Goal: Information Seeking & Learning: Learn about a topic

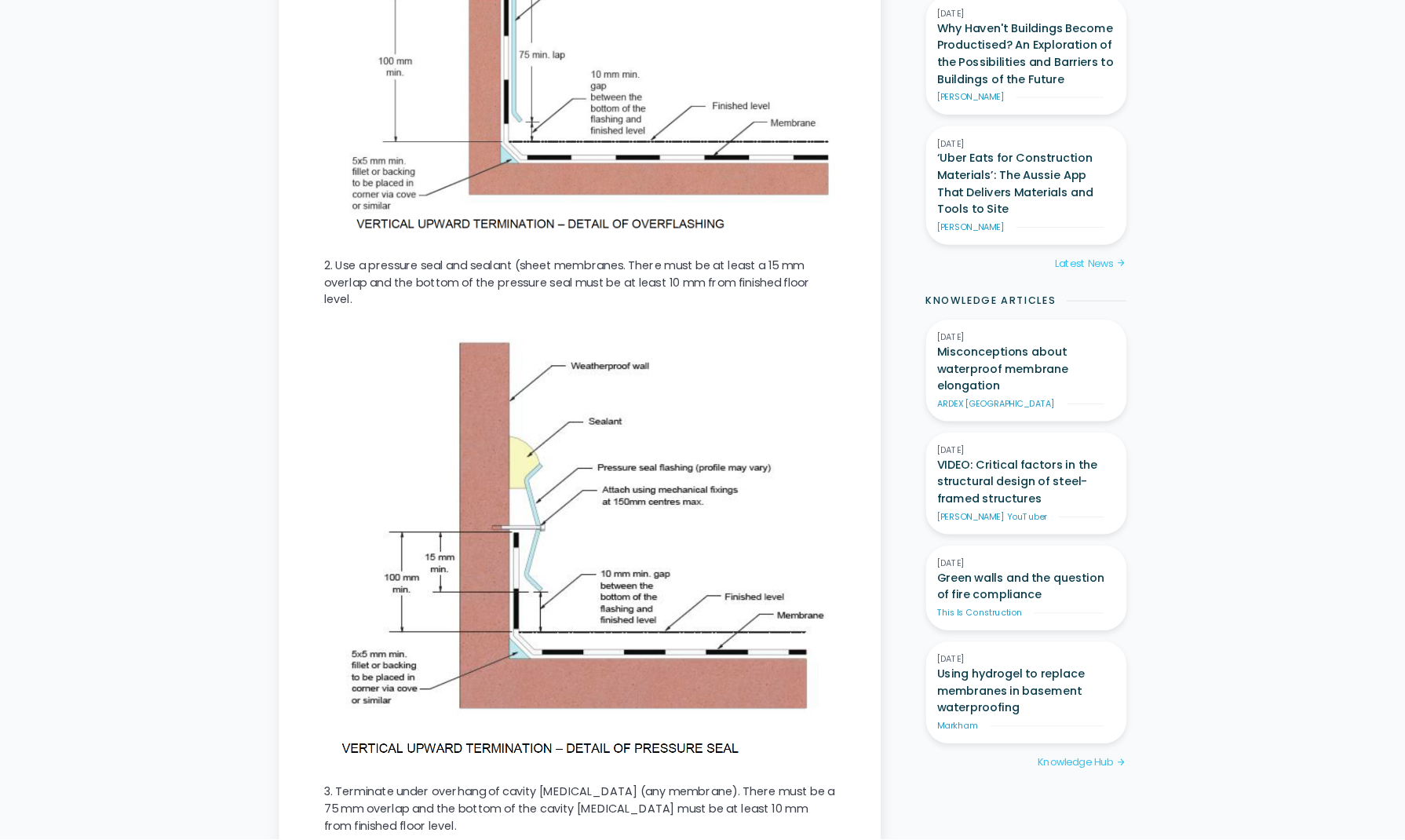
scroll to position [1133, 0]
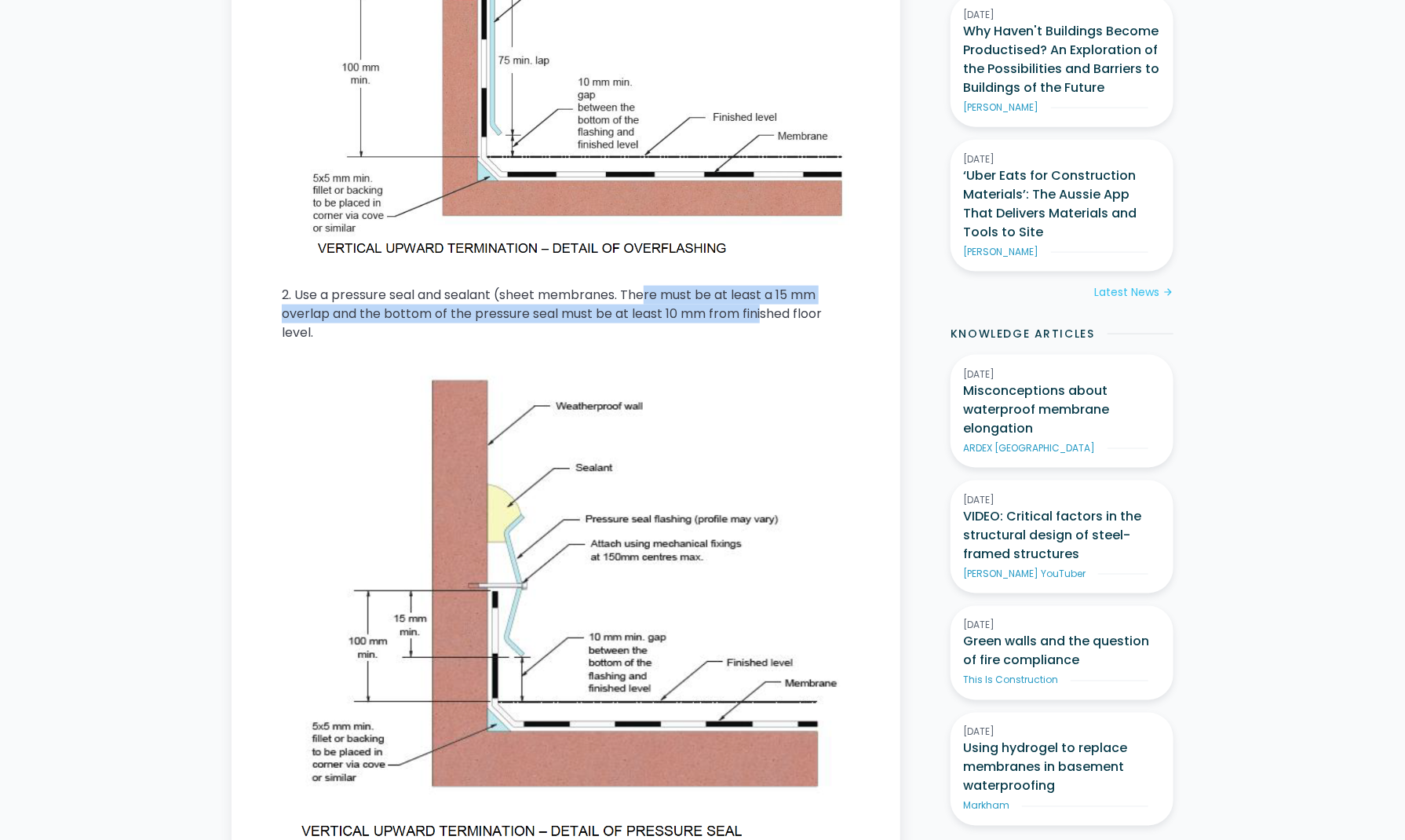
drag, startPoint x: 676, startPoint y: 304, endPoint x: 794, endPoint y: 316, distance: 118.6
click at [776, 311] on p "2. Use a pressure seal and sealant (sheet membranes. There must be at least a 1…" at bounding box center [566, 314] width 568 height 56
click at [794, 316] on p "2. Use a pressure seal and sealant (sheet membranes. There must be at least a 1…" at bounding box center [566, 314] width 568 height 56
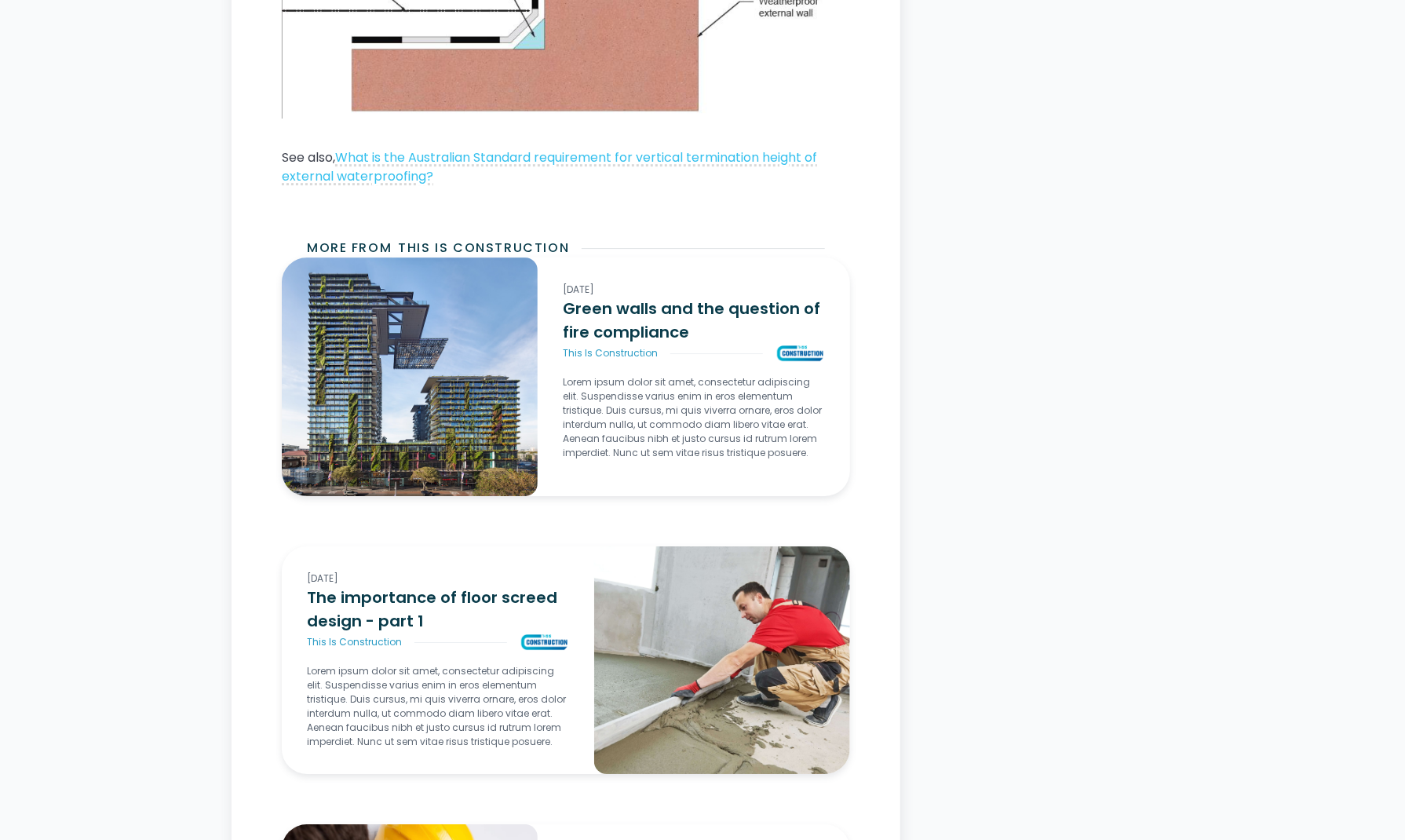
scroll to position [2986, 0]
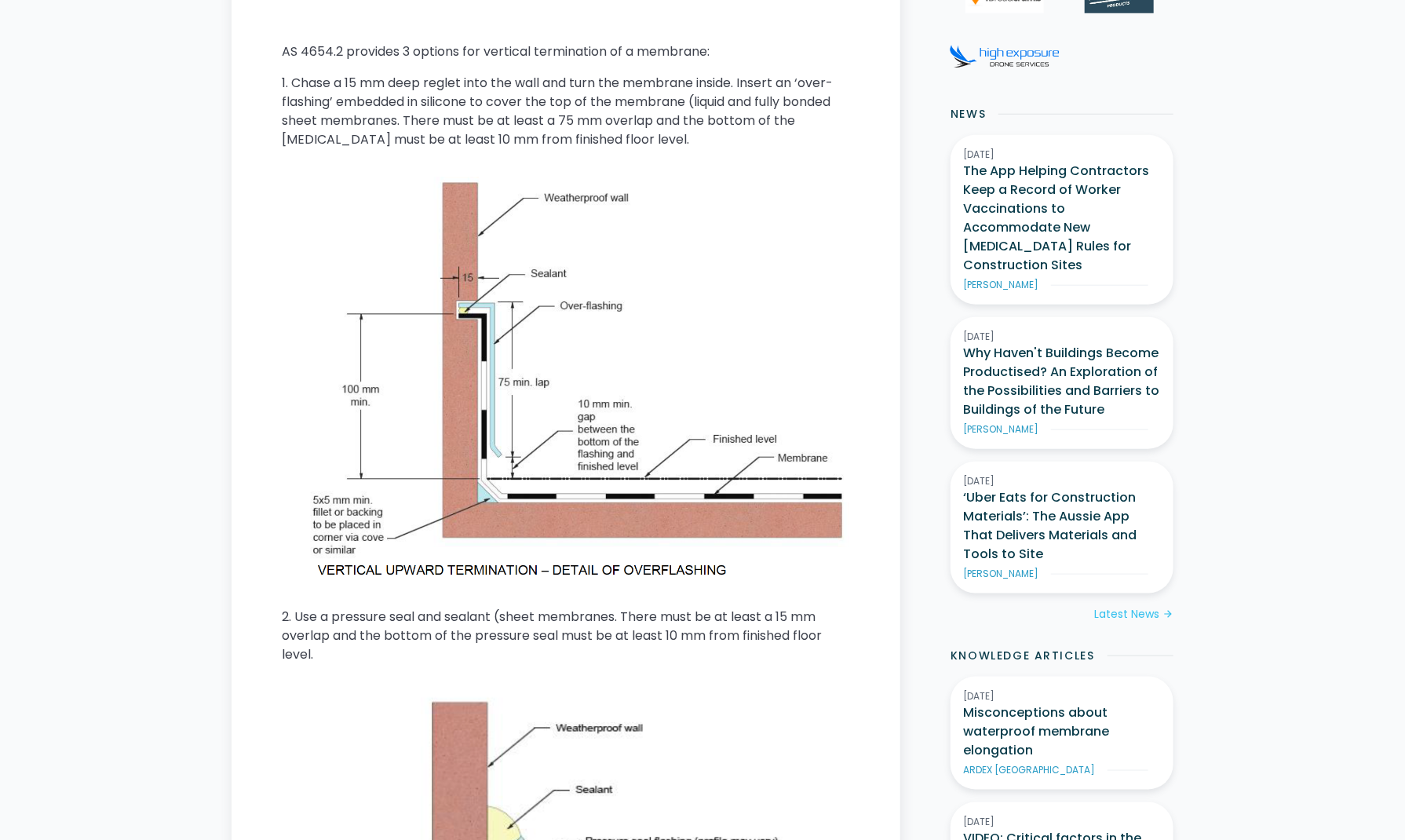
scroll to position [706, 0]
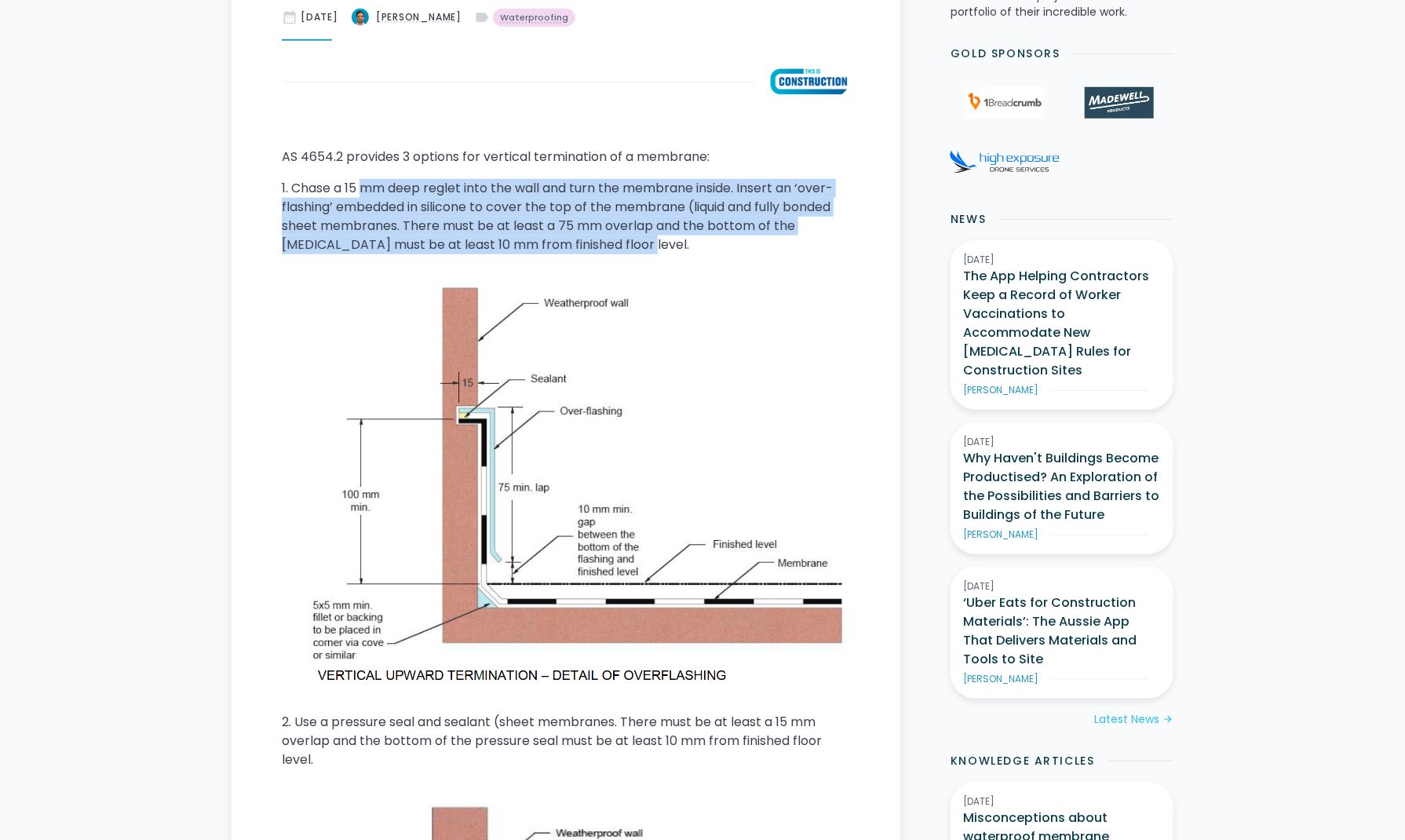
drag, startPoint x: 650, startPoint y: 244, endPoint x: 365, endPoint y: 196, distance: 289.0
click at [365, 196] on p "1. Chase a 15 mm deep reglet into the wall and turn the membrane inside. Insert…" at bounding box center [566, 217] width 568 height 75
click at [634, 221] on p "1. Chase a 15 mm deep reglet into the wall and turn the membrane inside. Insert…" at bounding box center [566, 217] width 568 height 75
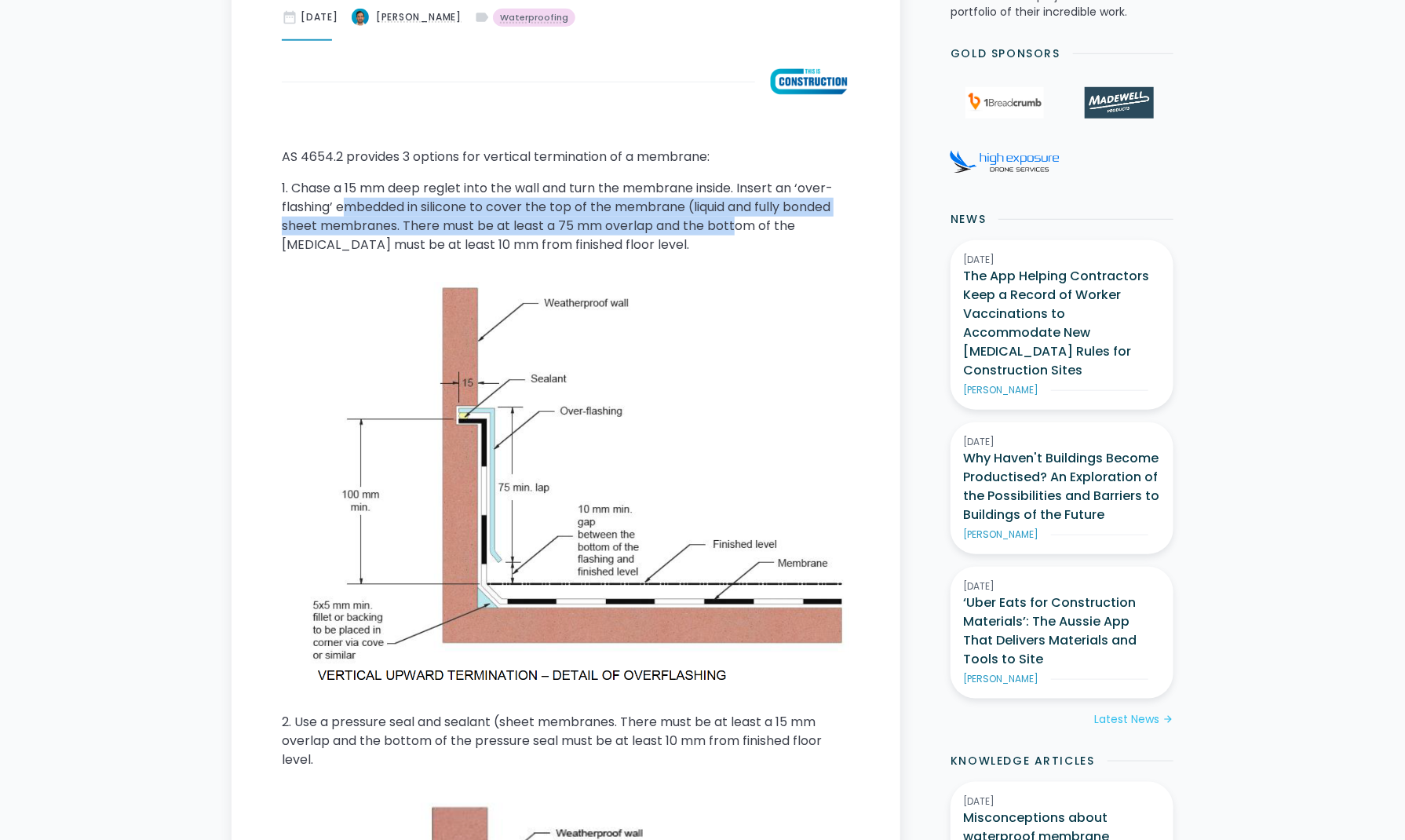
drag, startPoint x: 733, startPoint y: 233, endPoint x: 542, endPoint y: 224, distance: 191.2
click at [350, 213] on p "1. Chase a 15 mm deep reglet into the wall and turn the membrane inside. Insert…" at bounding box center [566, 217] width 568 height 75
drag, startPoint x: 592, startPoint y: 230, endPoint x: 608, endPoint y: 235, distance: 16.8
click at [592, 230] on p "1. Chase a 15 mm deep reglet into the wall and turn the membrane inside. Insert…" at bounding box center [566, 217] width 568 height 75
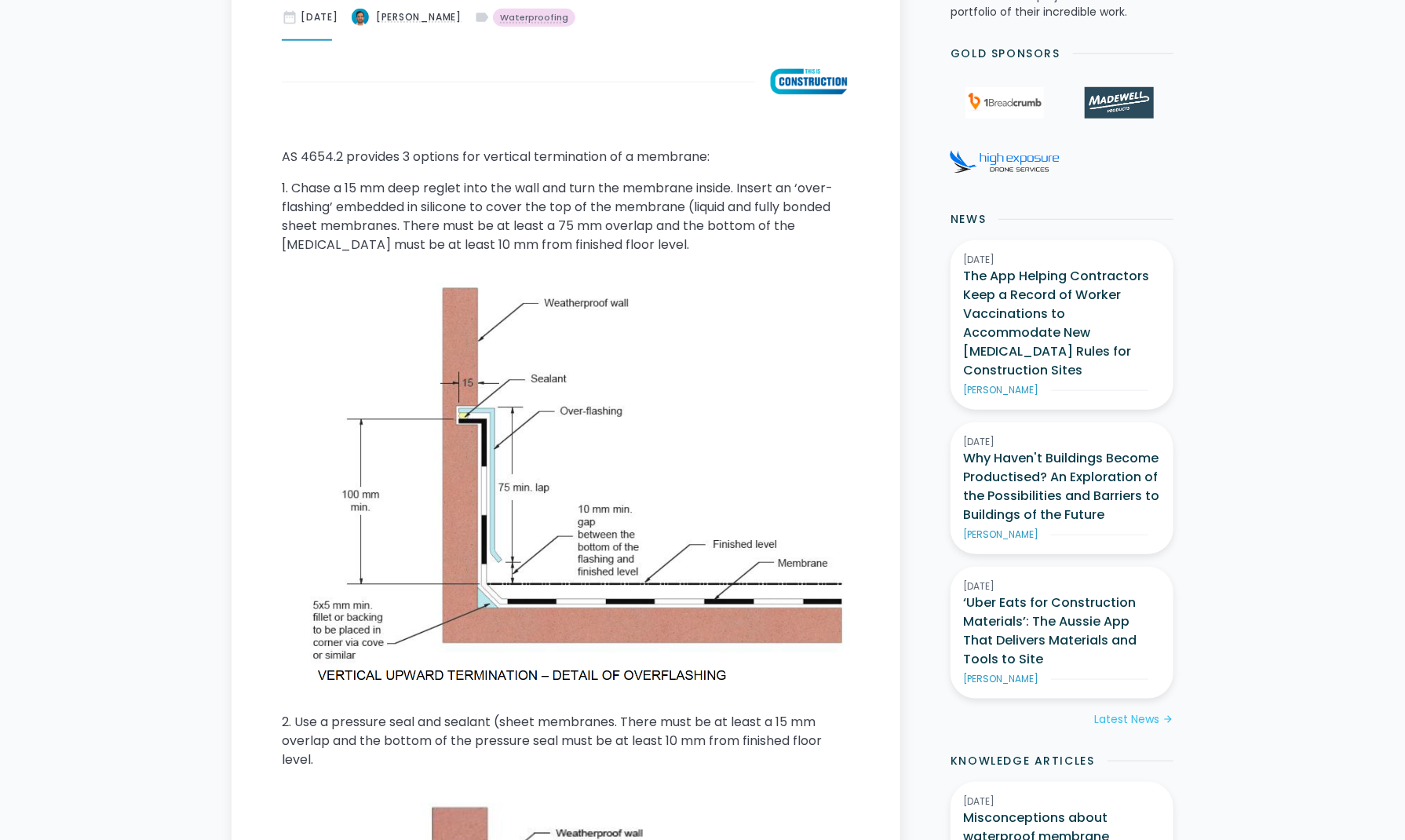
click at [638, 245] on p "1. Chase a 15 mm deep reglet into the wall and turn the membrane inside. Insert…" at bounding box center [566, 217] width 568 height 75
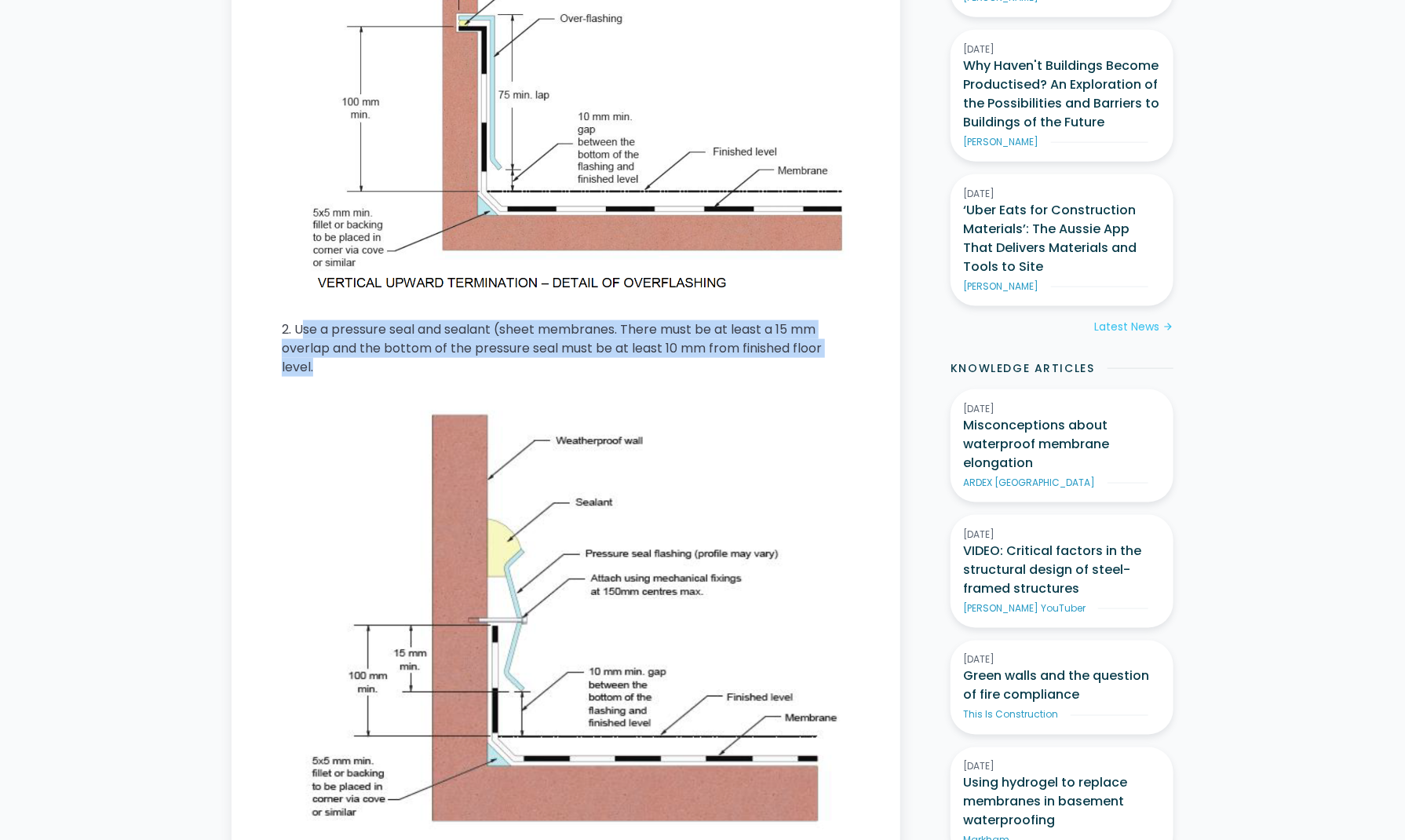
drag, startPoint x: 326, startPoint y: 348, endPoint x: 302, endPoint y: 330, distance: 30.0
click at [302, 330] on p "2. Use a pressure seal and sealant (sheet membranes. There must be at least a 1…" at bounding box center [566, 348] width 568 height 56
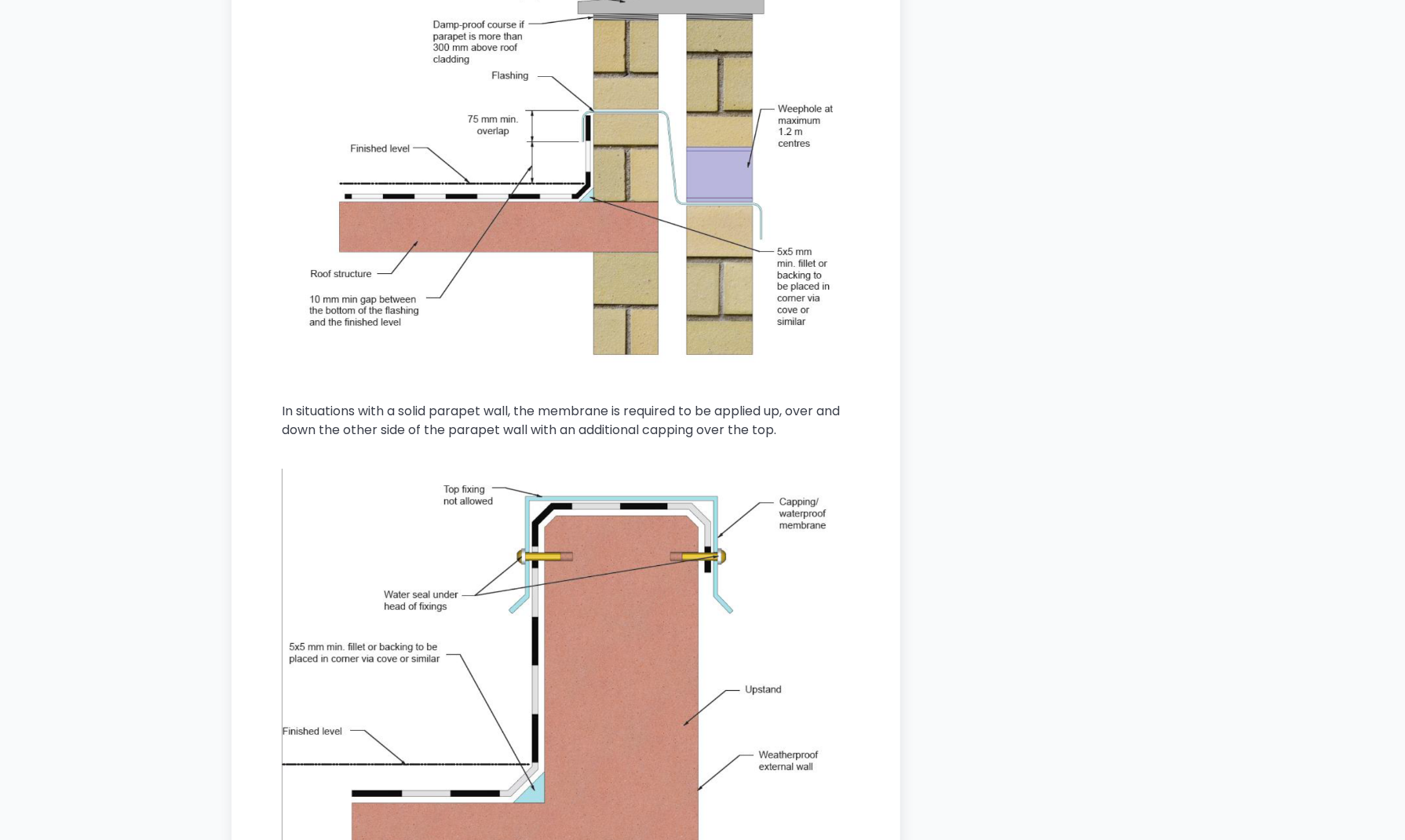
scroll to position [2119, 0]
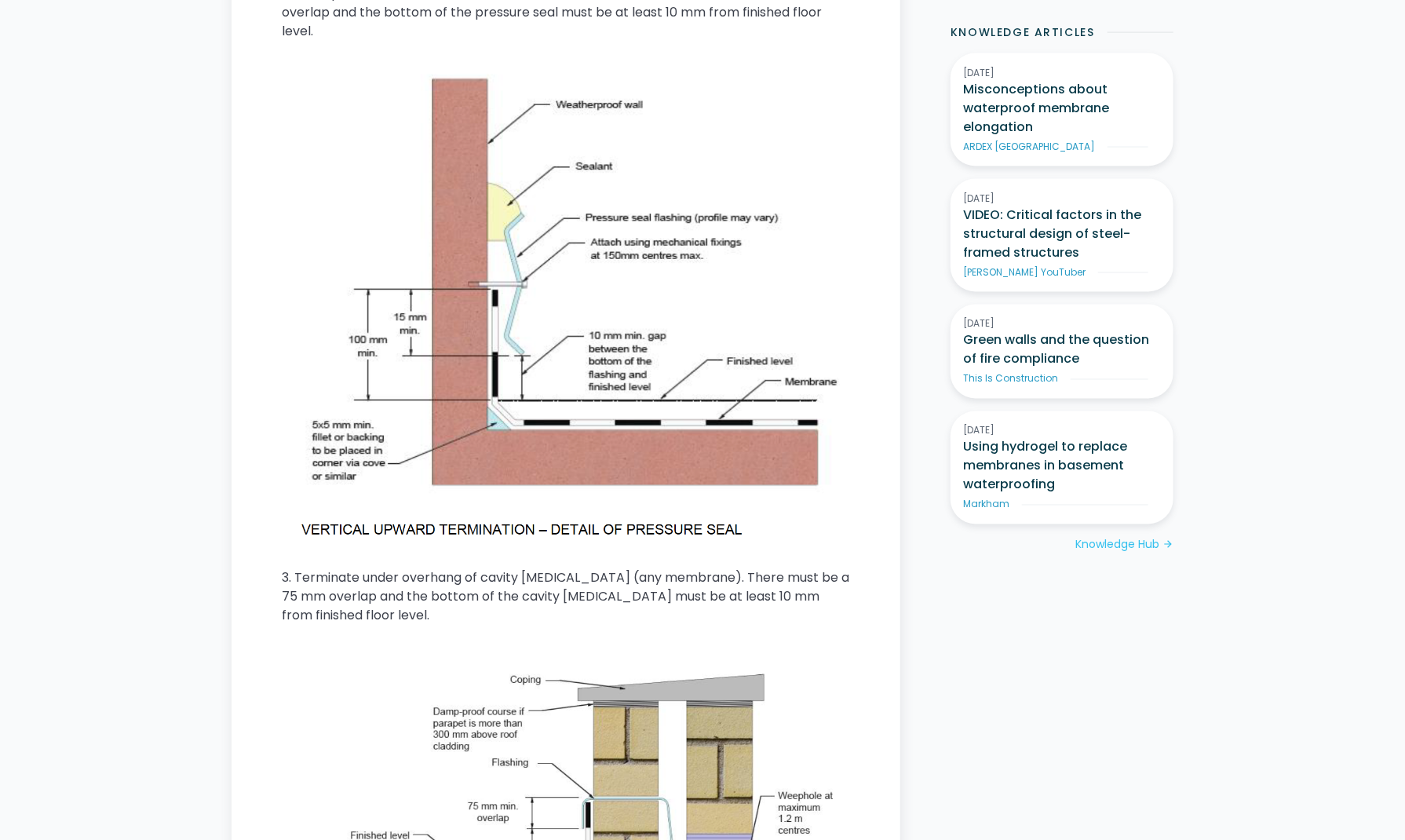
scroll to position [1570, 0]
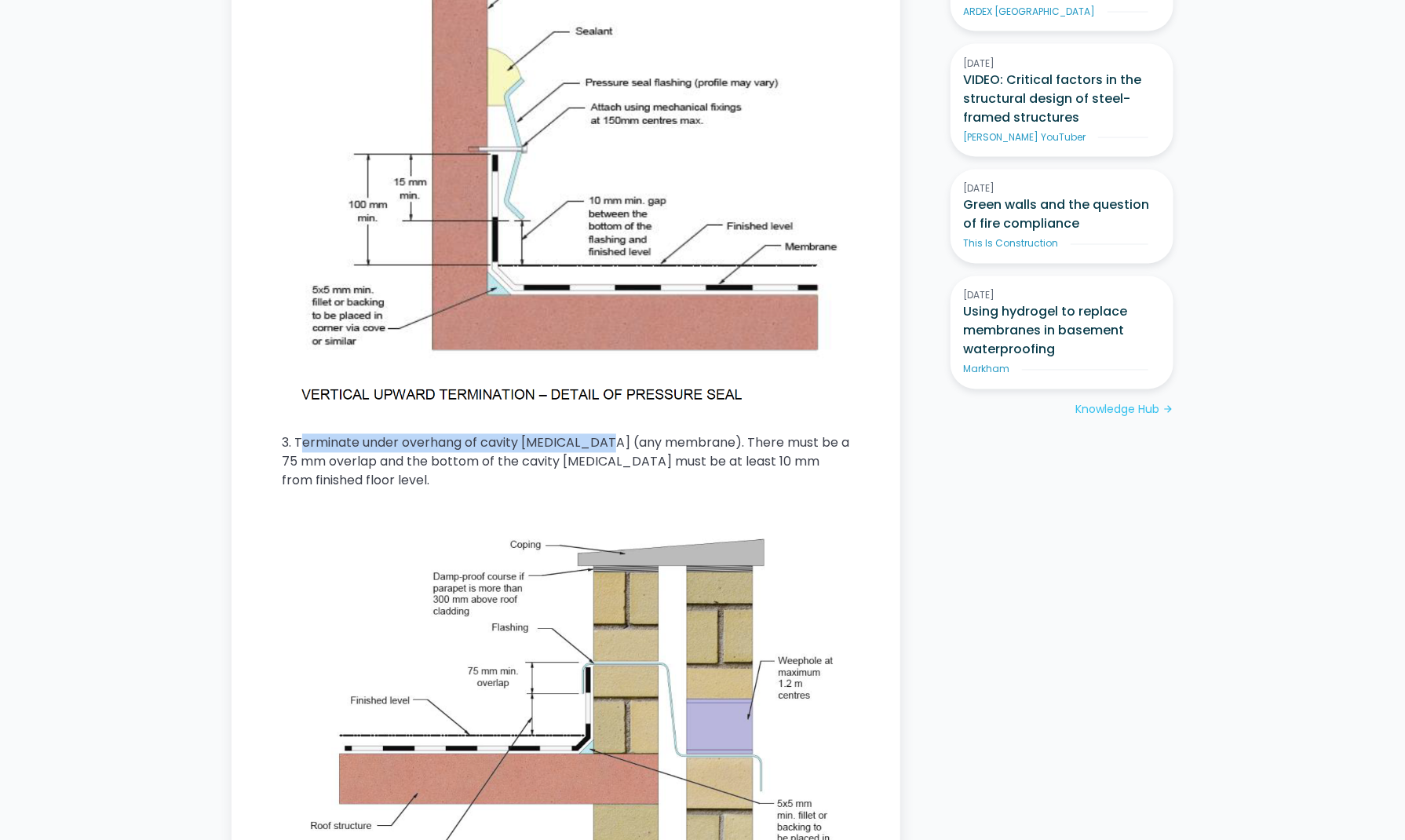
drag, startPoint x: 302, startPoint y: 447, endPoint x: 597, endPoint y: 450, distance: 295.0
click at [597, 450] on p "3. Terminate under overhang of cavity flashing (any membrane). There must be a …" at bounding box center [566, 462] width 568 height 56
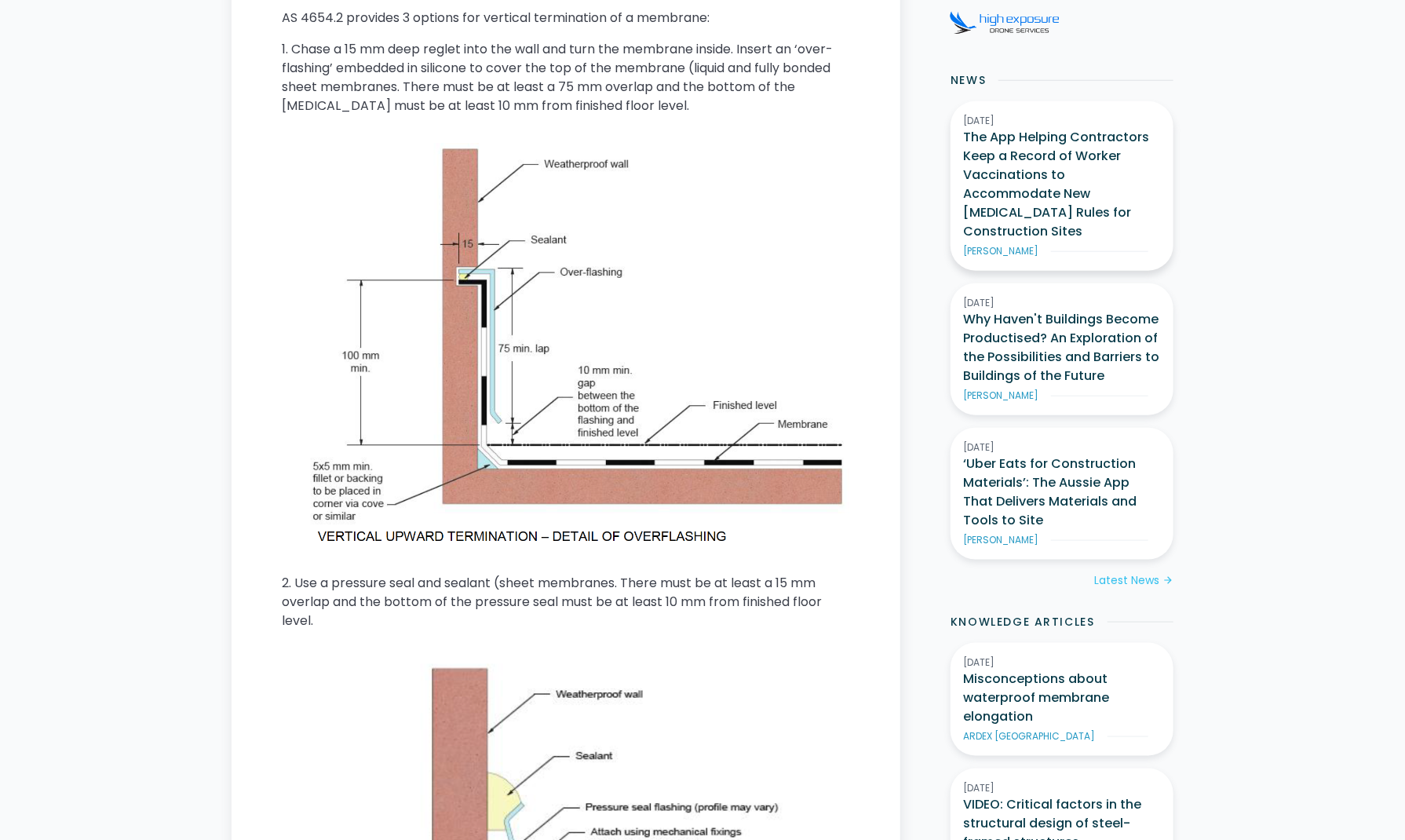
scroll to position [706, 0]
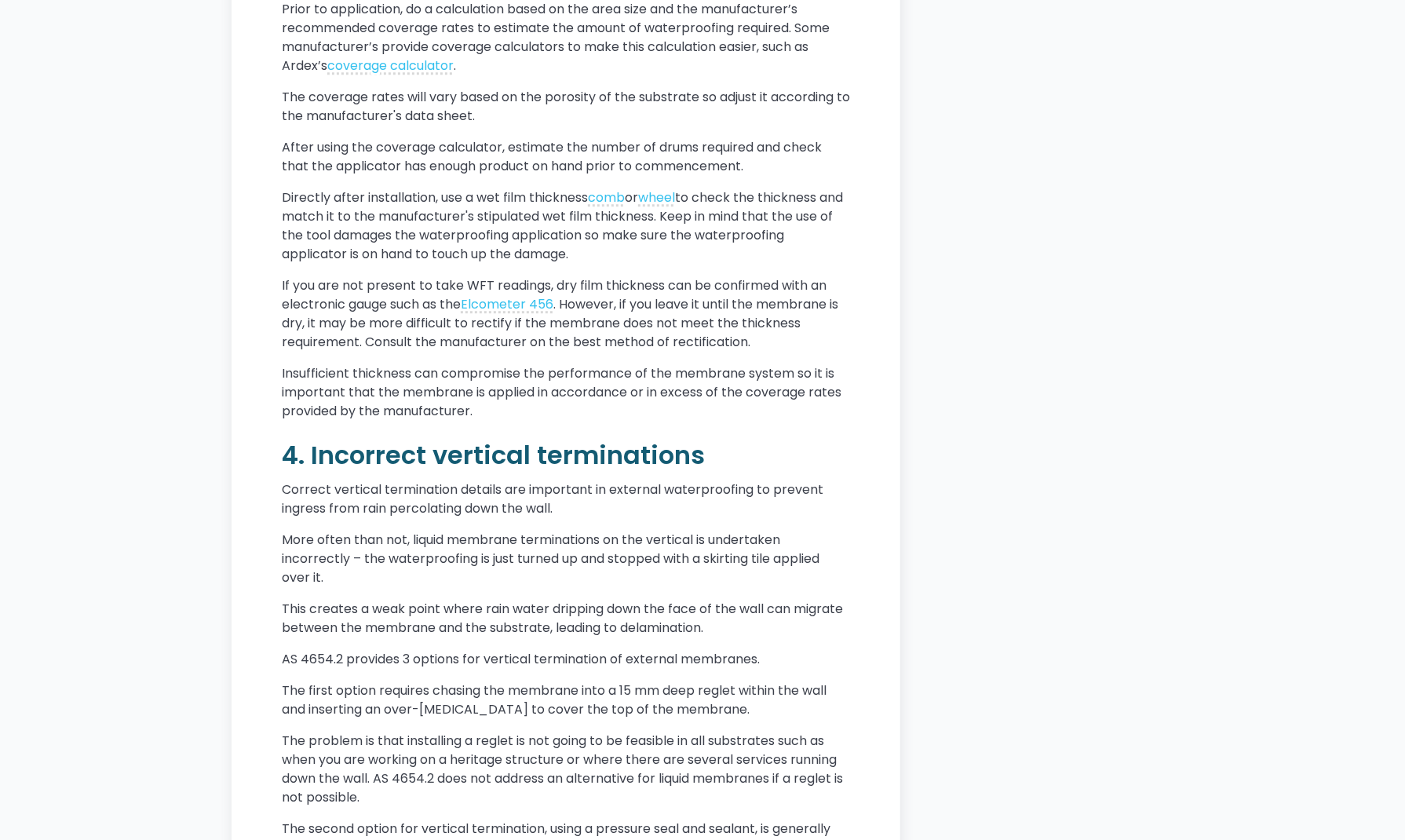
scroll to position [2982, 0]
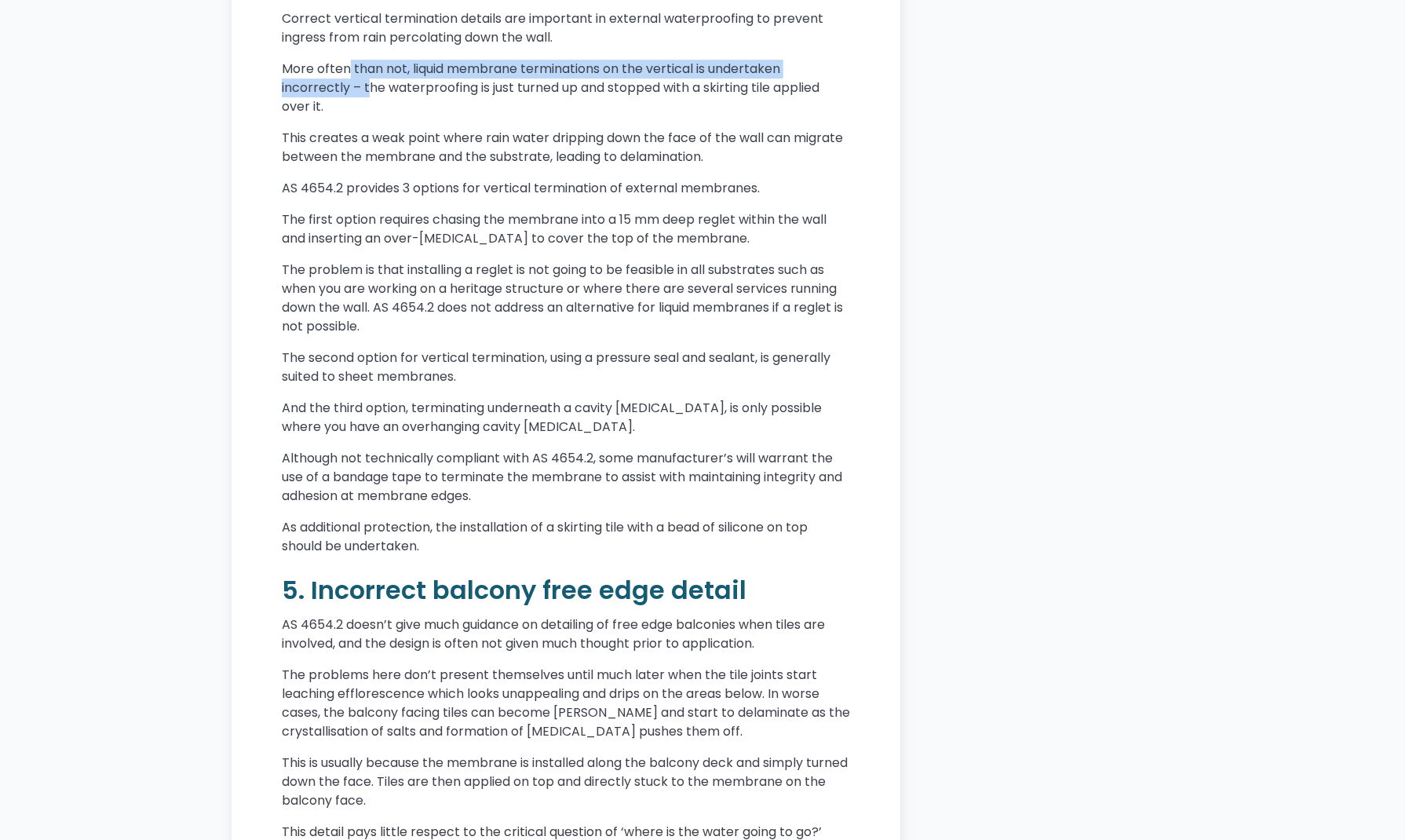
drag, startPoint x: 367, startPoint y: 114, endPoint x: 369, endPoint y: 136, distance: 22.1
click at [369, 116] on p "More often than not, liquid membrane terminations on the vertical is undertaken…" at bounding box center [566, 87] width 568 height 56
click at [369, 116] on p "More often than not, liquid membrane terminations on the vertical is undertaken…" at bounding box center [566, 87] width 568 height 56
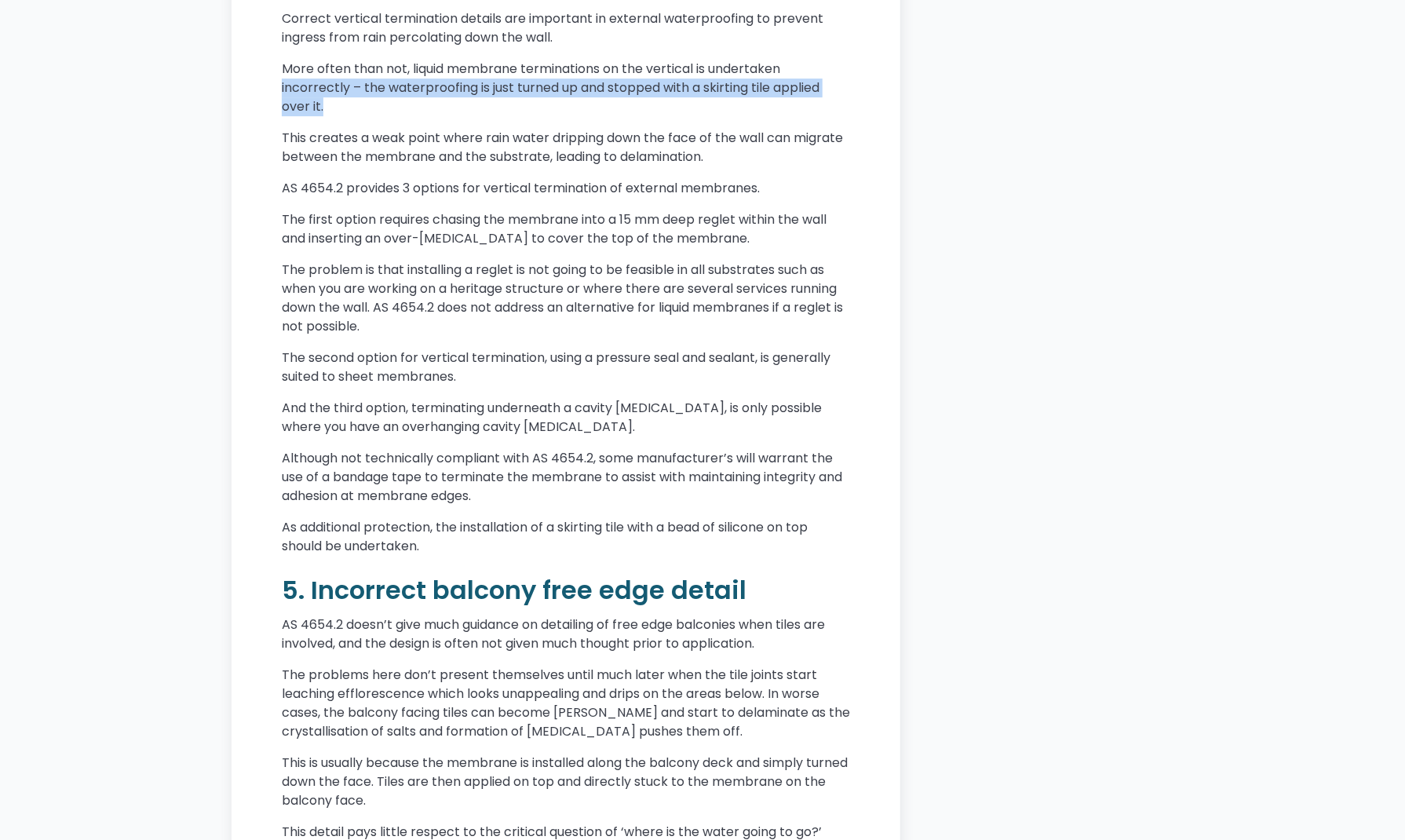
drag, startPoint x: 355, startPoint y: 146, endPoint x: 302, endPoint y: 157, distance: 54.1
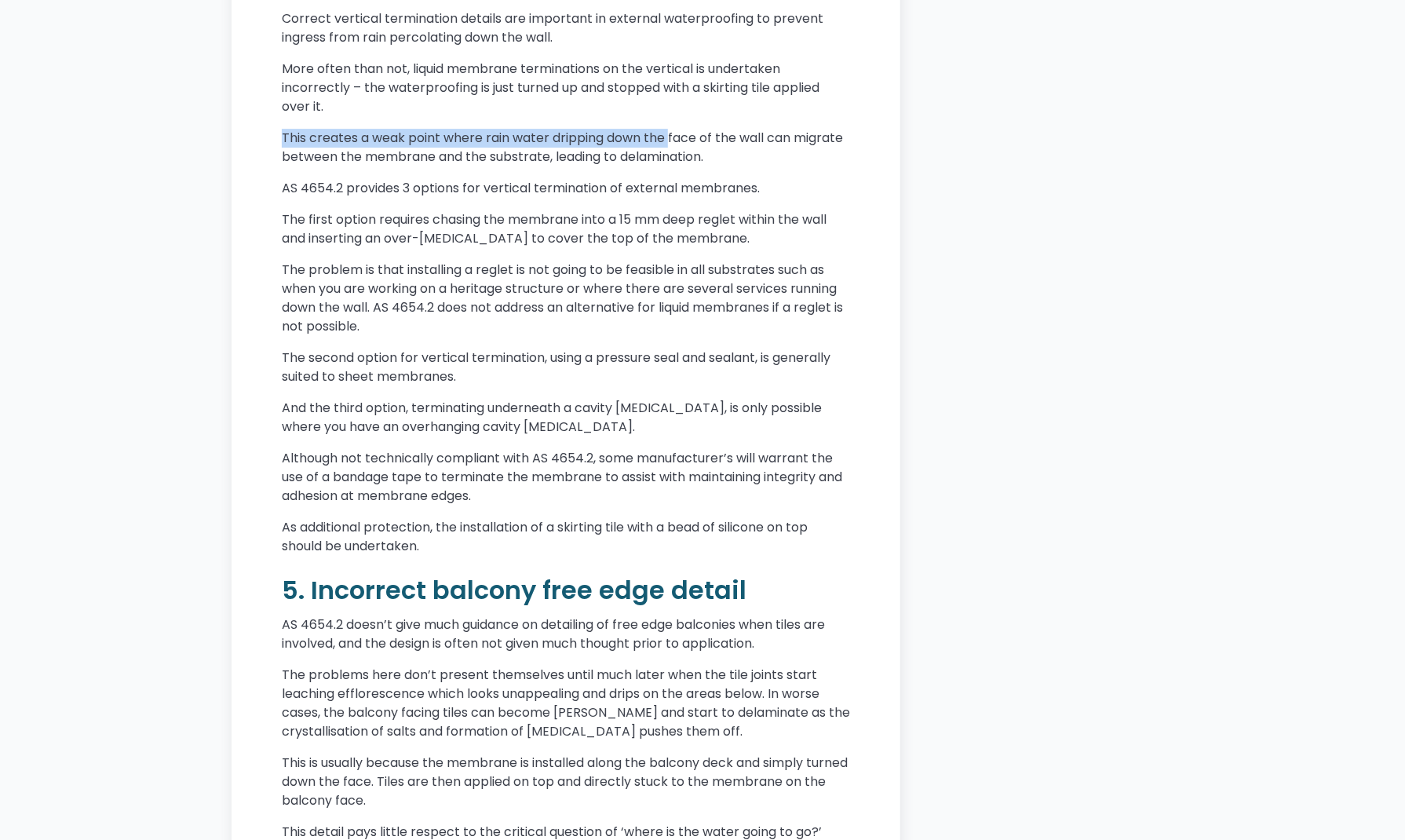
drag, startPoint x: 307, startPoint y: 180, endPoint x: 618, endPoint y: 217, distance: 313.2
click at [673, 167] on p "This creates a weak point where rain water dripping down the face of the wall c…" at bounding box center [566, 147] width 568 height 38
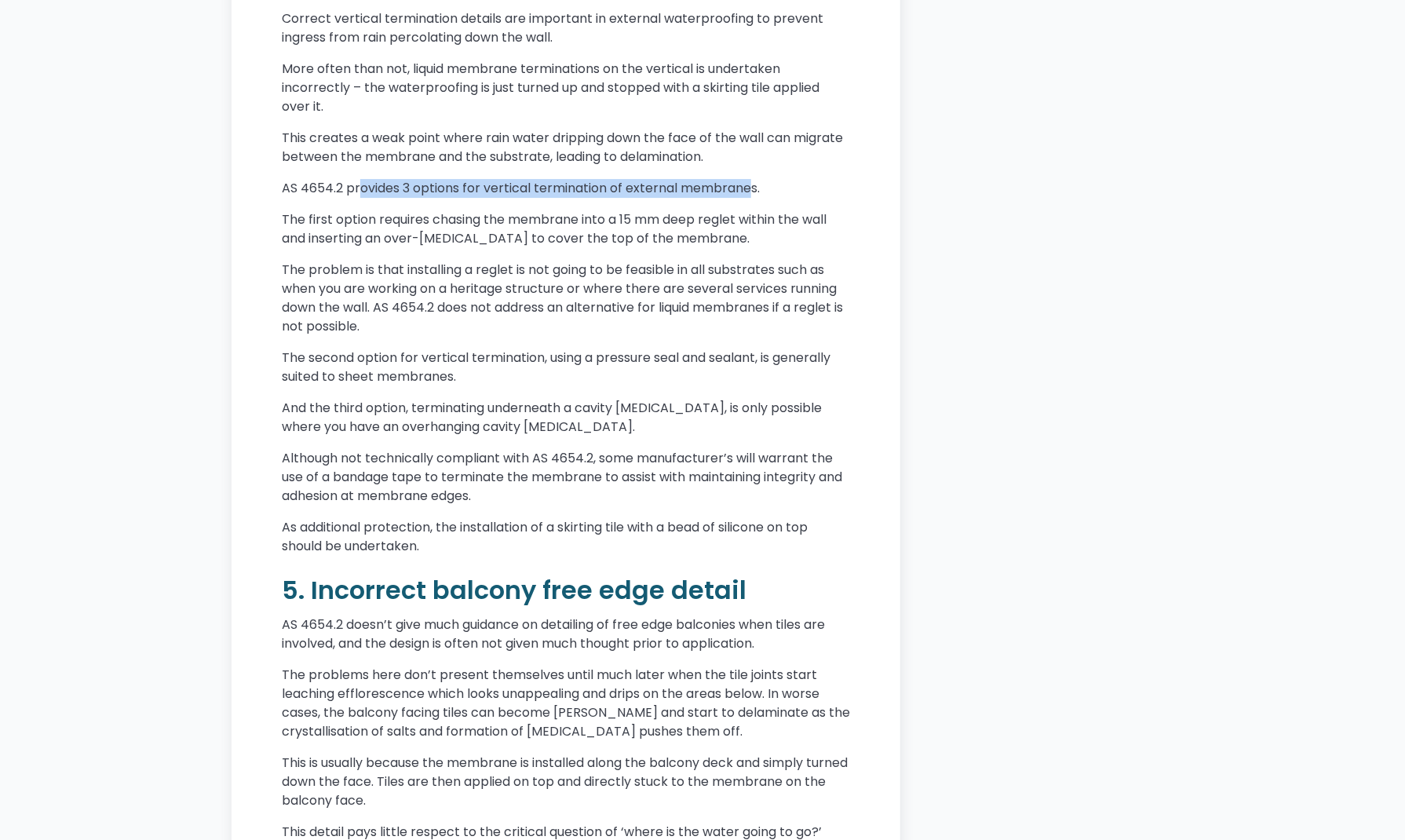
drag, startPoint x: 358, startPoint y: 230, endPoint x: 751, endPoint y: 228, distance: 393.0
click at [751, 198] on p "AS 4654.2 provides 3 options for vertical termination of external membranes." at bounding box center [566, 188] width 568 height 19
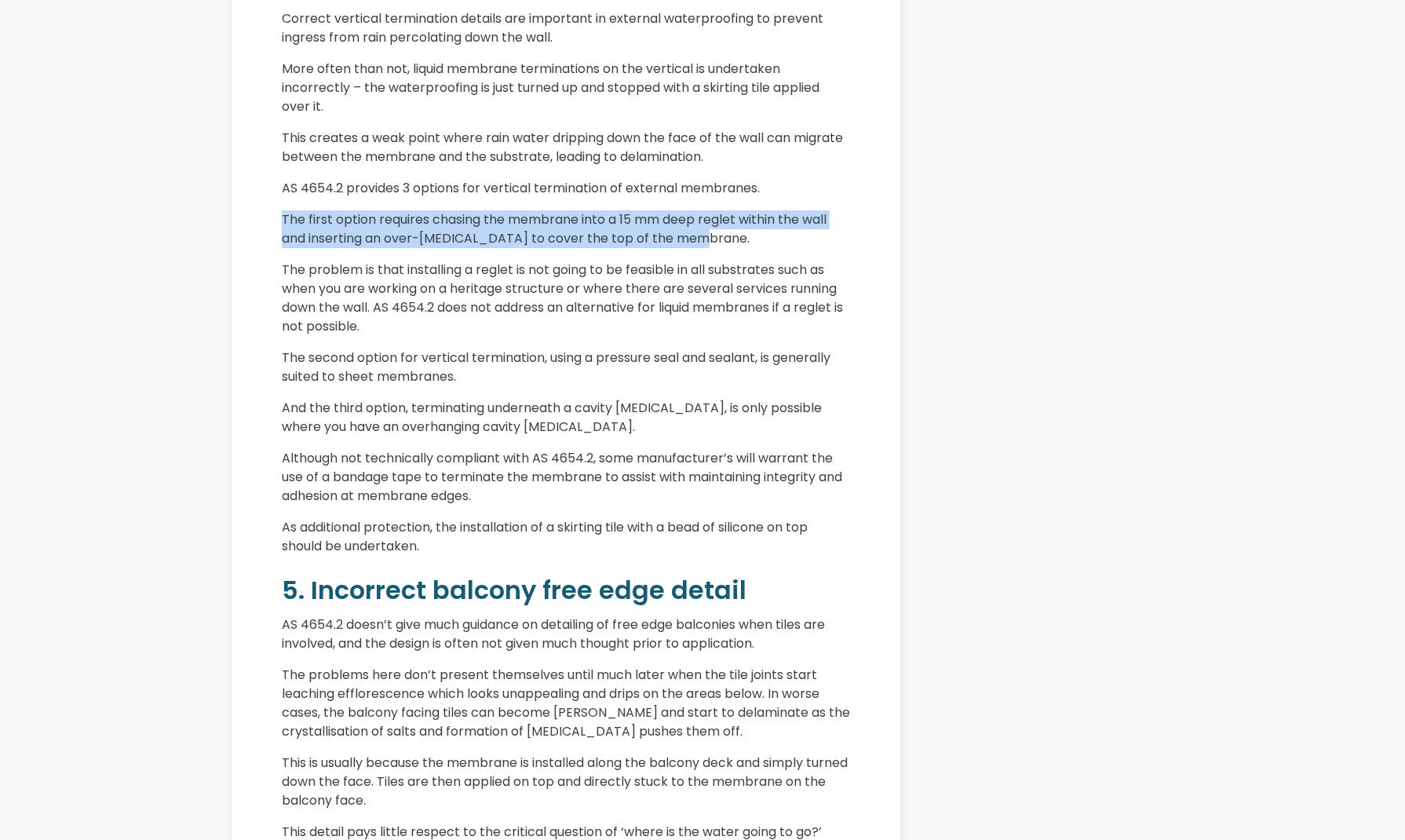
drag, startPoint x: 702, startPoint y: 284, endPoint x: 250, endPoint y: 252, distance: 453.1
click at [547, 248] on p "The first option requires chasing the membrane into a 15 mm deep reglet within …" at bounding box center [566, 229] width 568 height 38
drag, startPoint x: 627, startPoint y: 278, endPoint x: 270, endPoint y: 263, distance: 357.3
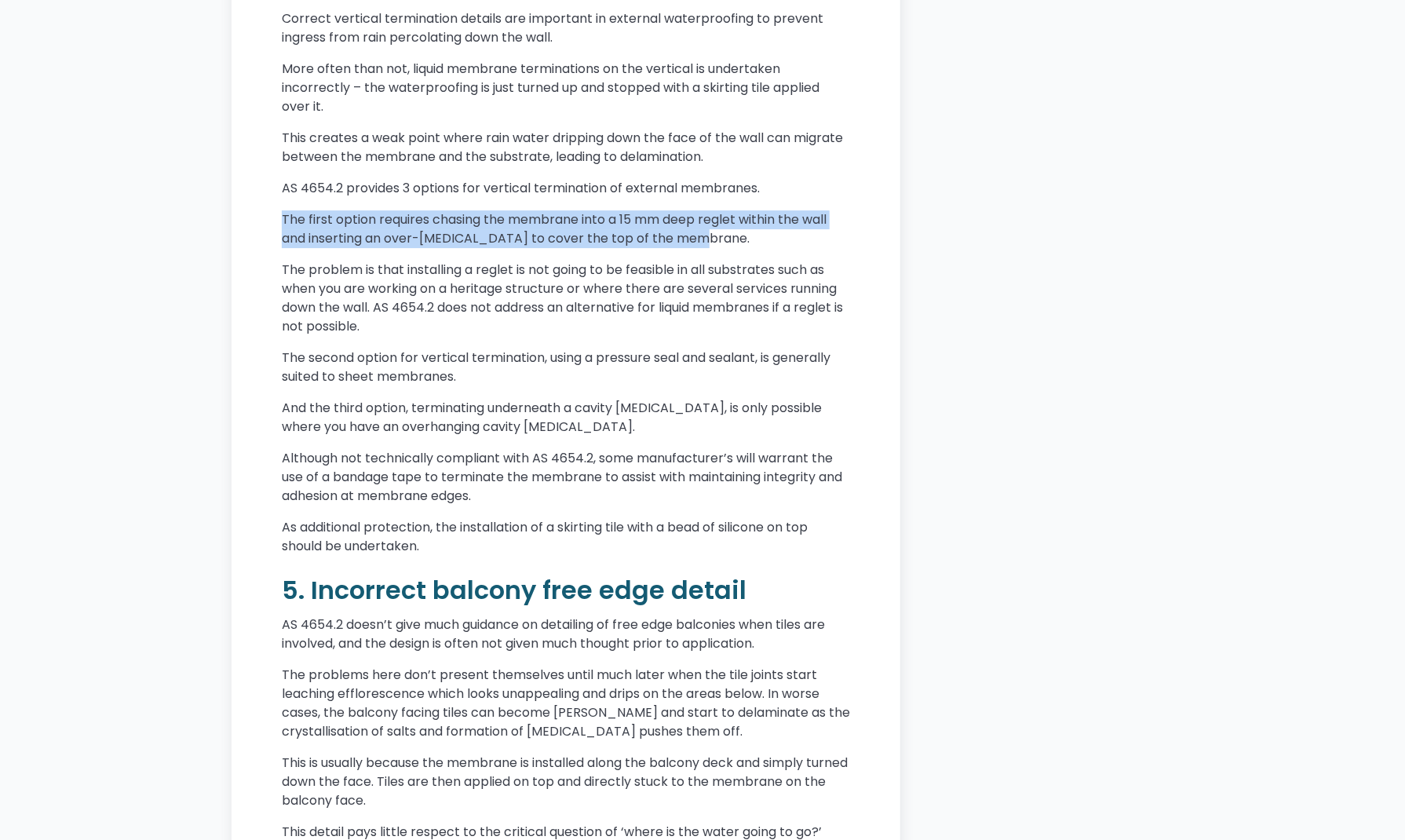
click at [310, 248] on p "The first option requires chasing the membrane into a 15 mm deep reglet within …" at bounding box center [566, 229] width 568 height 38
drag, startPoint x: 298, startPoint y: 279, endPoint x: 690, endPoint y: 280, distance: 392.0
click at [690, 248] on p "The first option requires chasing the membrane into a 15 mm deep reglet within …" at bounding box center [566, 229] width 568 height 38
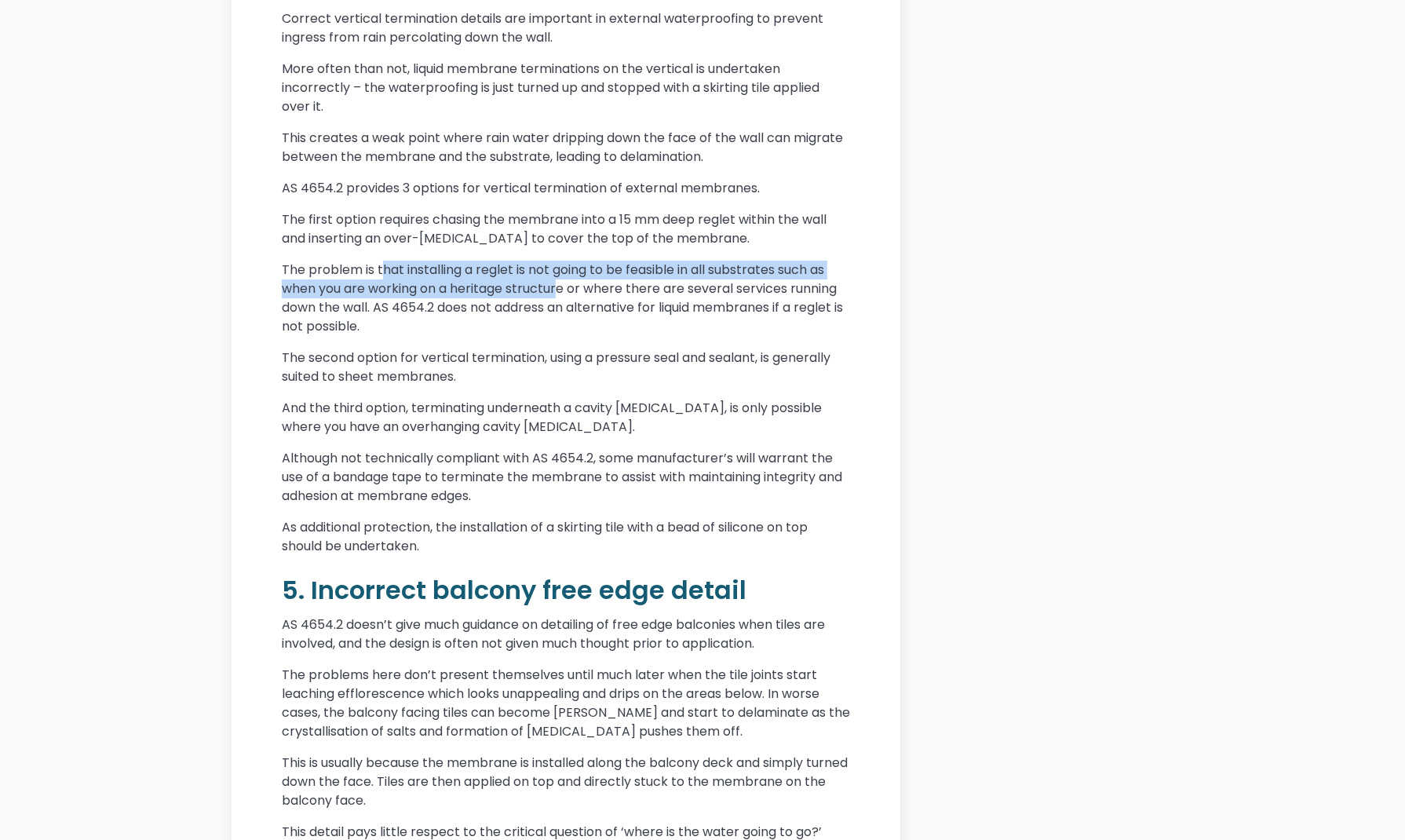
drag, startPoint x: 394, startPoint y: 315, endPoint x: 571, endPoint y: 318, distance: 177.0
click at [570, 318] on p "The problem is that installing a reglet is not going to be feasible in all subs…" at bounding box center [566, 298] width 568 height 75
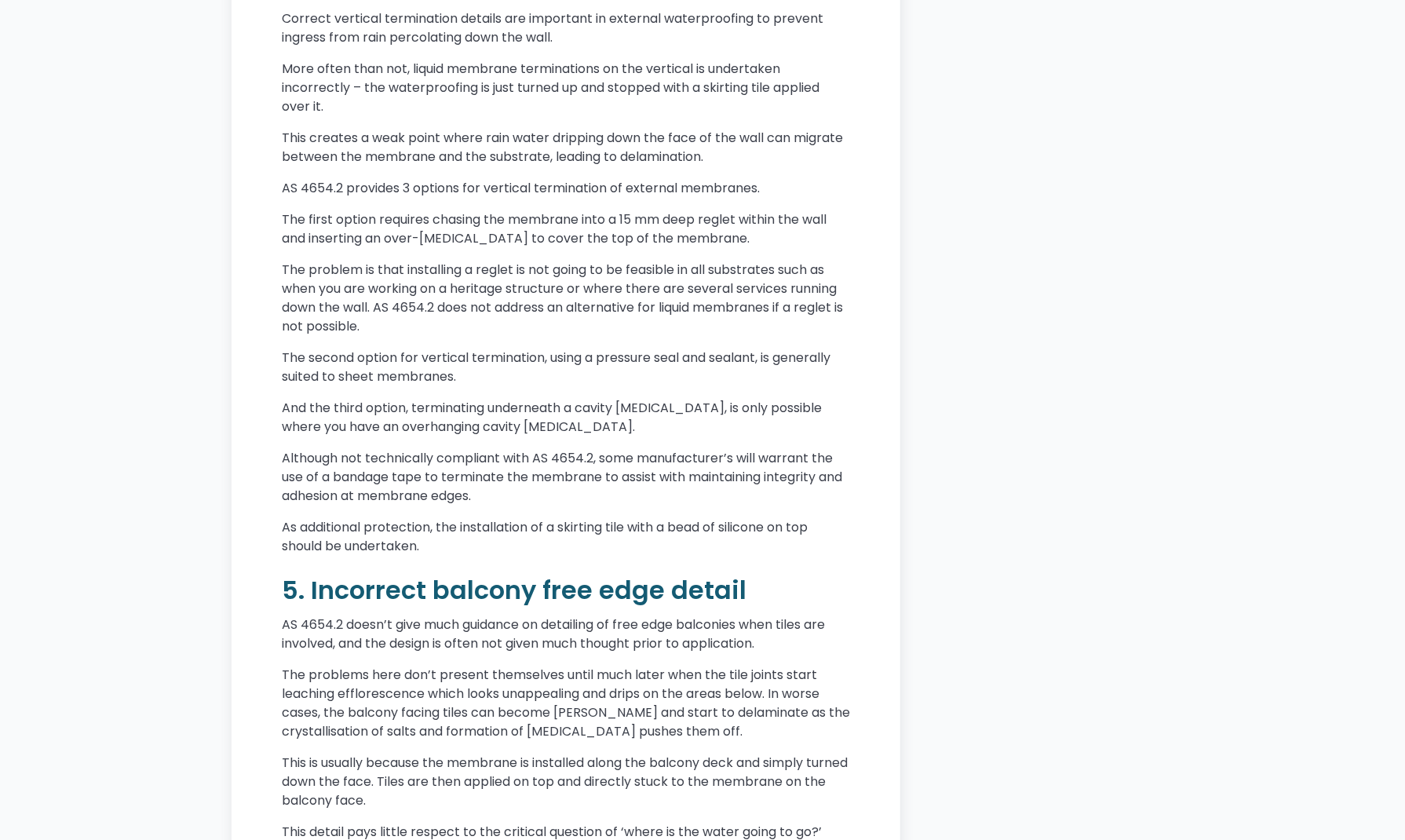
click at [578, 318] on p "The problem is that installing a reglet is not going to be feasible in all subs…" at bounding box center [566, 298] width 568 height 75
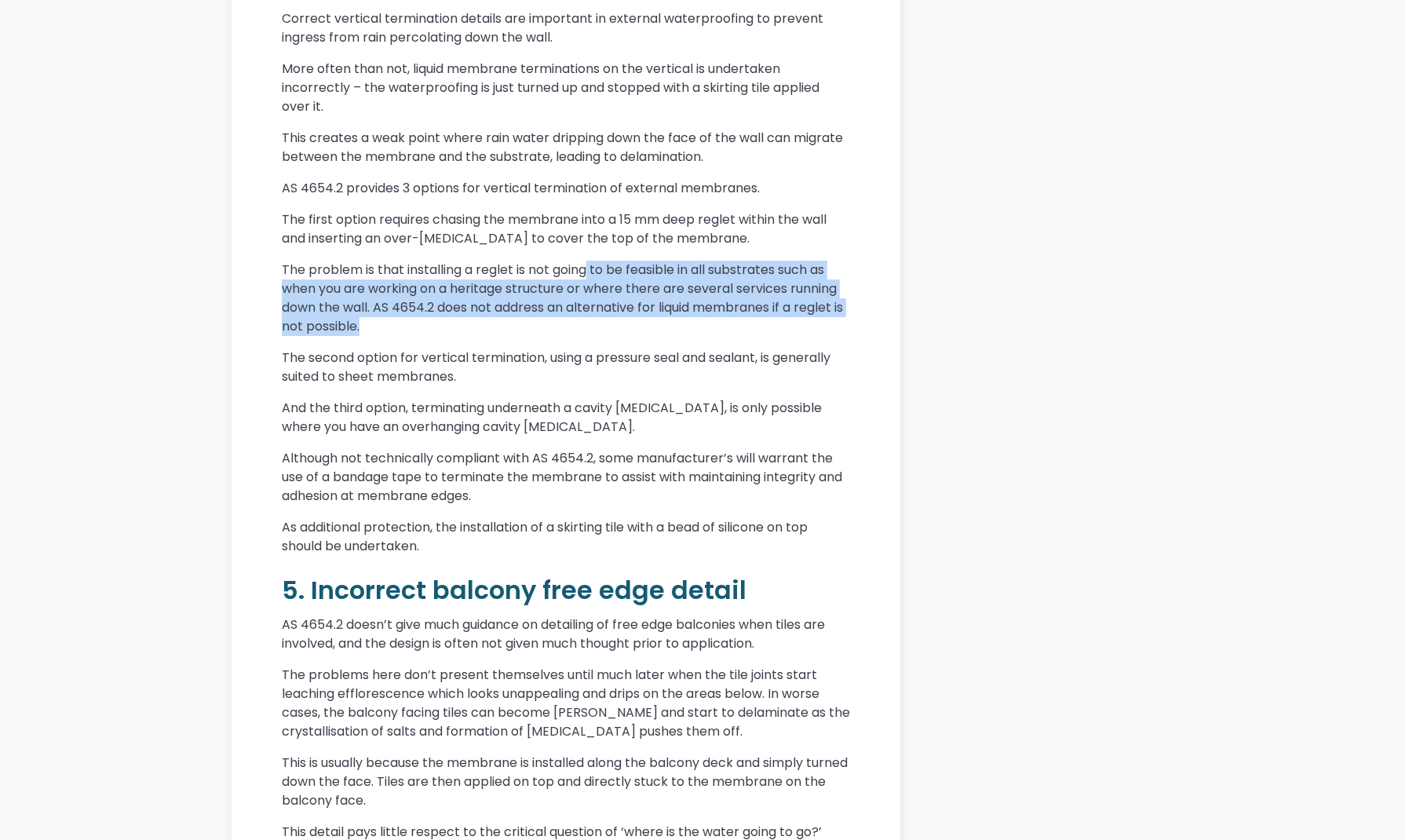
drag, startPoint x: 600, startPoint y: 313, endPoint x: 389, endPoint y: 355, distance: 215.1
click at [391, 336] on p "The problem is that installing a reglet is not going to be feasible in all subs…" at bounding box center [566, 298] width 568 height 75
click at [386, 336] on p "The problem is that installing a reglet is not going to be feasible in all subs…" at bounding box center [566, 298] width 568 height 75
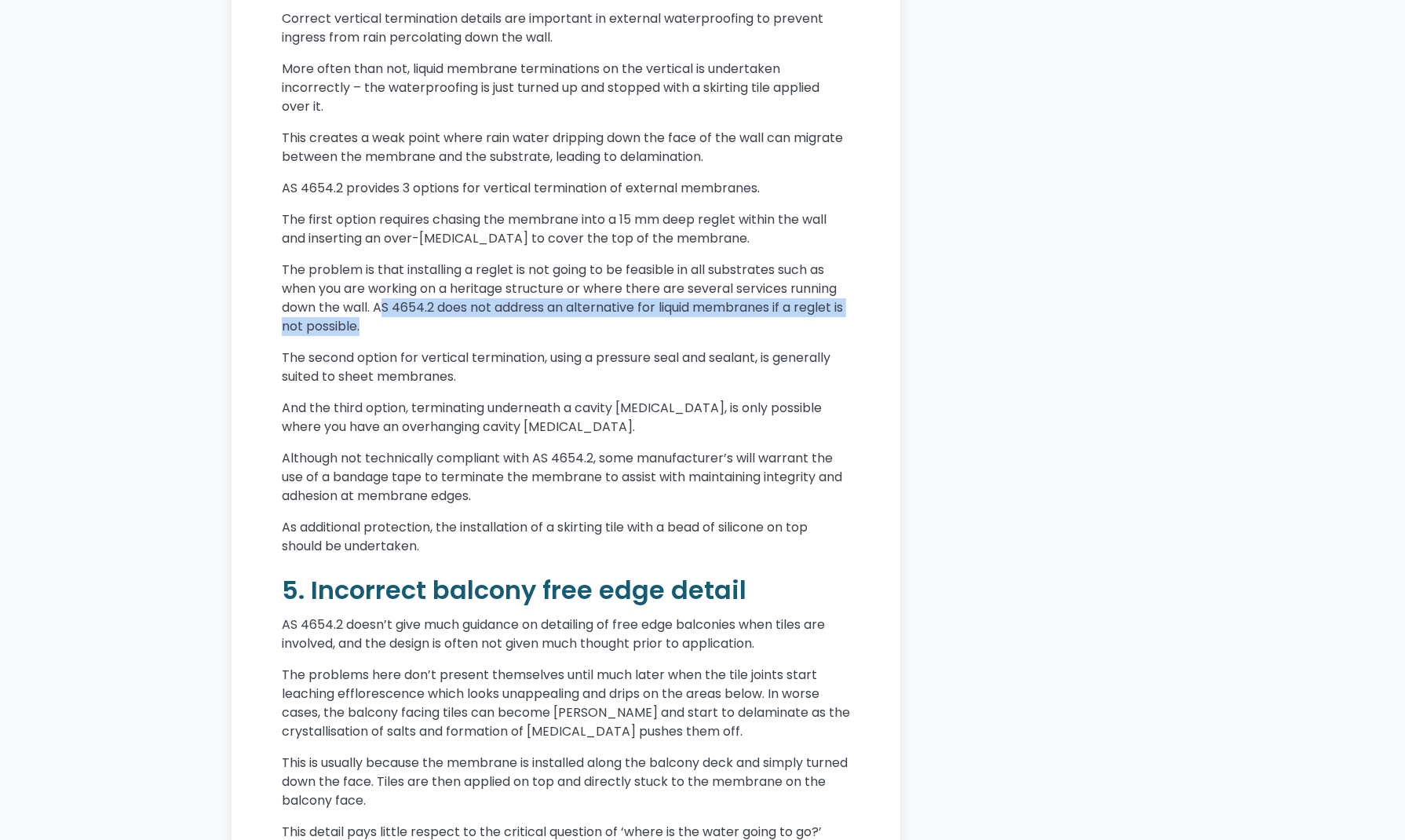
drag, startPoint x: 379, startPoint y: 347, endPoint x: 436, endPoint y: 363, distance: 59.2
click at [436, 336] on p "The problem is that installing a reglet is not going to be feasible in all subs…" at bounding box center [566, 298] width 568 height 75
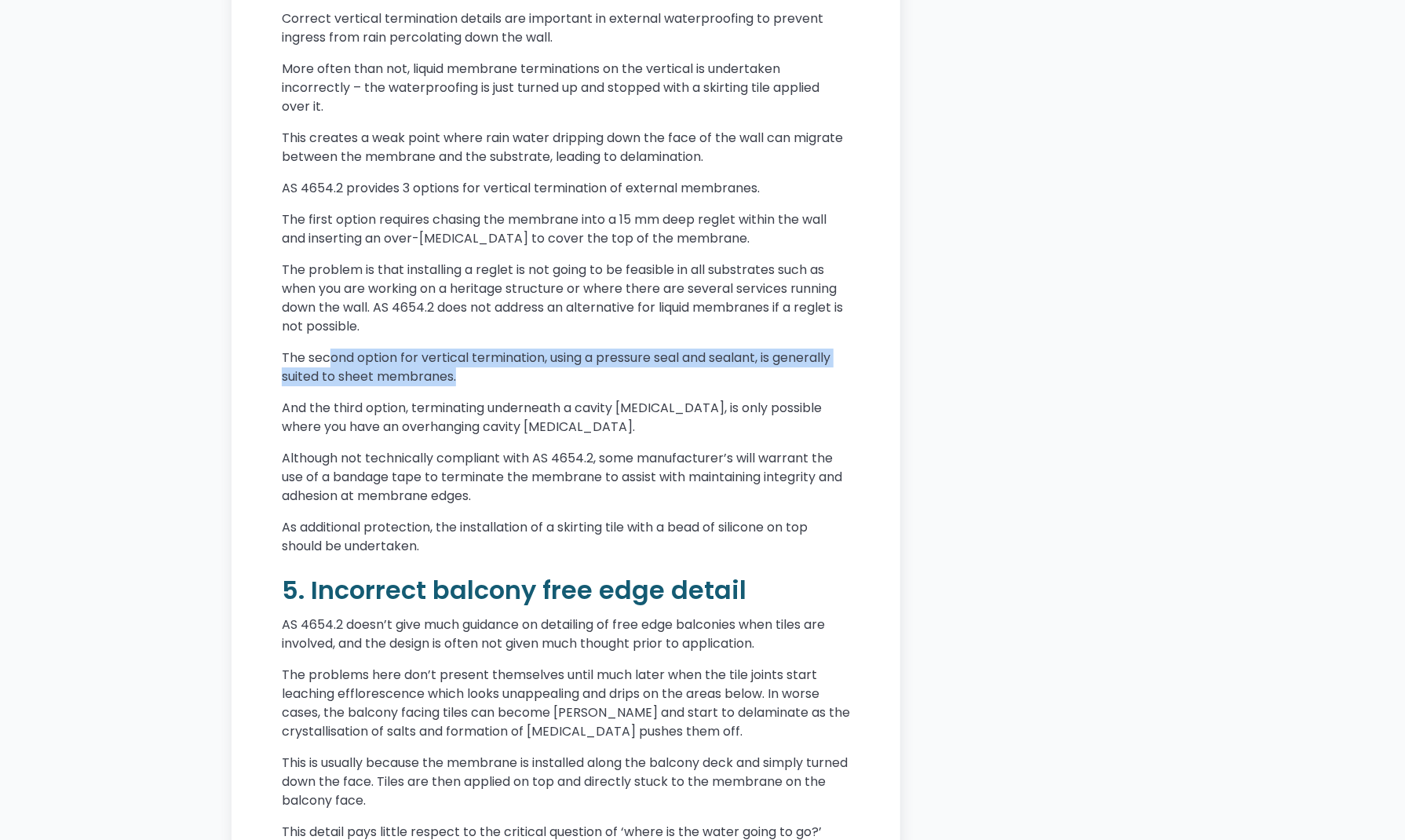
drag, startPoint x: 366, startPoint y: 403, endPoint x: 494, endPoint y: 410, distance: 128.2
click at [494, 386] on p "The second option for vertical termination, using a pressure seal and sealant, …" at bounding box center [566, 367] width 568 height 38
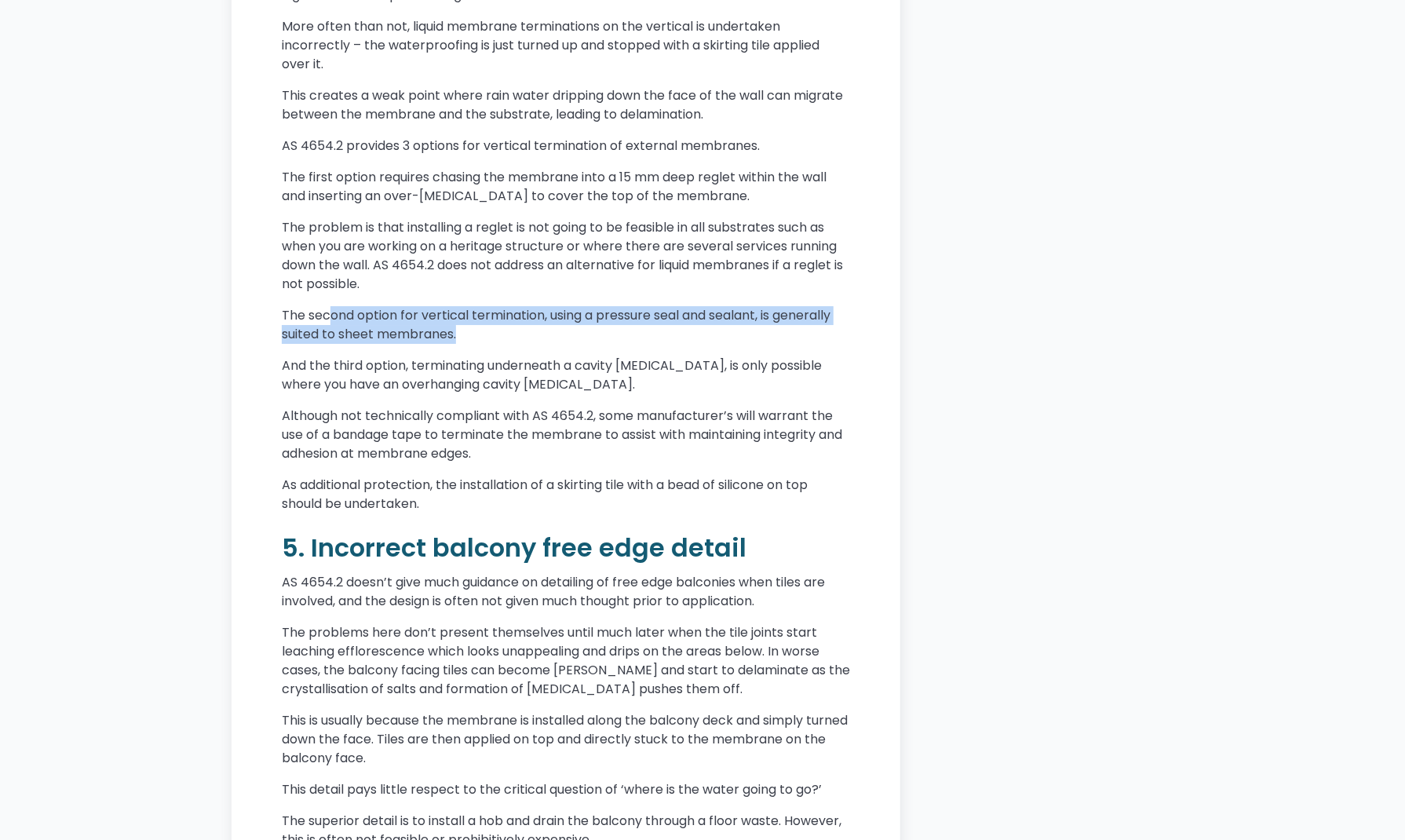
scroll to position [3060, 0]
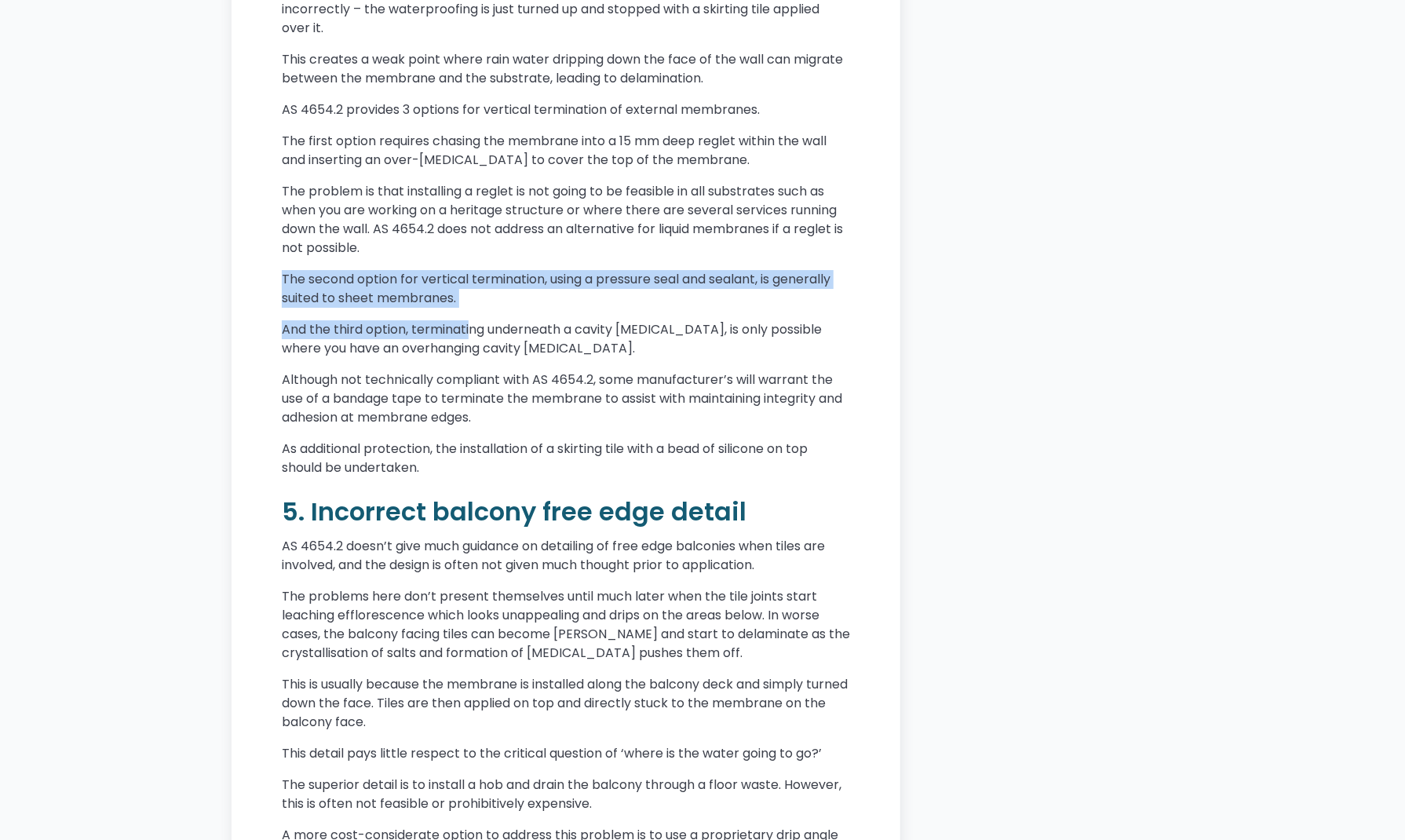
drag, startPoint x: 468, startPoint y: 348, endPoint x: 271, endPoint y: 326, distance: 198.2
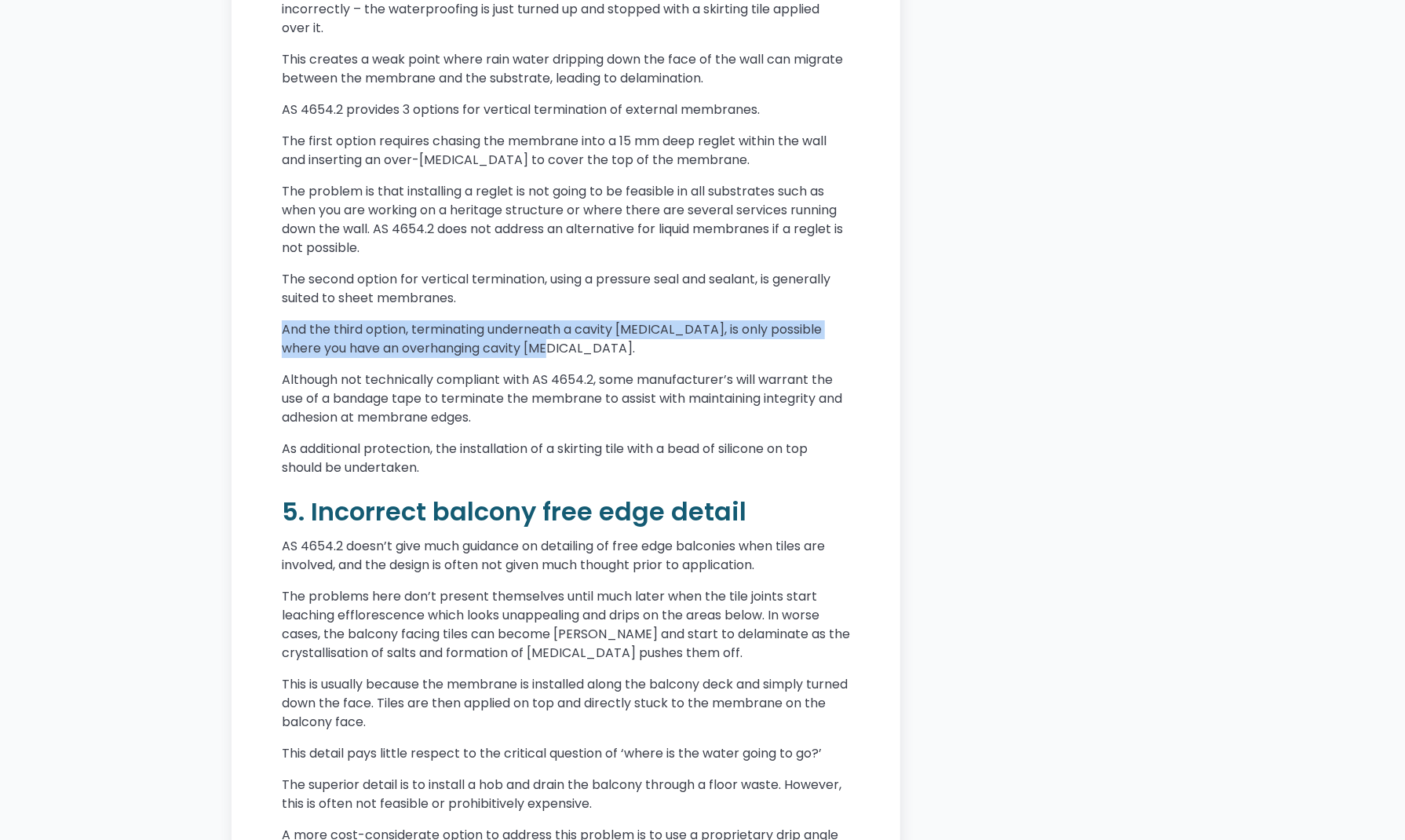
drag, startPoint x: 285, startPoint y: 369, endPoint x: 537, endPoint y: 381, distance: 252.3
click at [537, 358] on p "And the third option, terminating underneath a cavity [MEDICAL_DATA], is only p…" at bounding box center [566, 339] width 568 height 38
drag, startPoint x: 537, startPoint y: 382, endPoint x: 276, endPoint y: 376, distance: 261.1
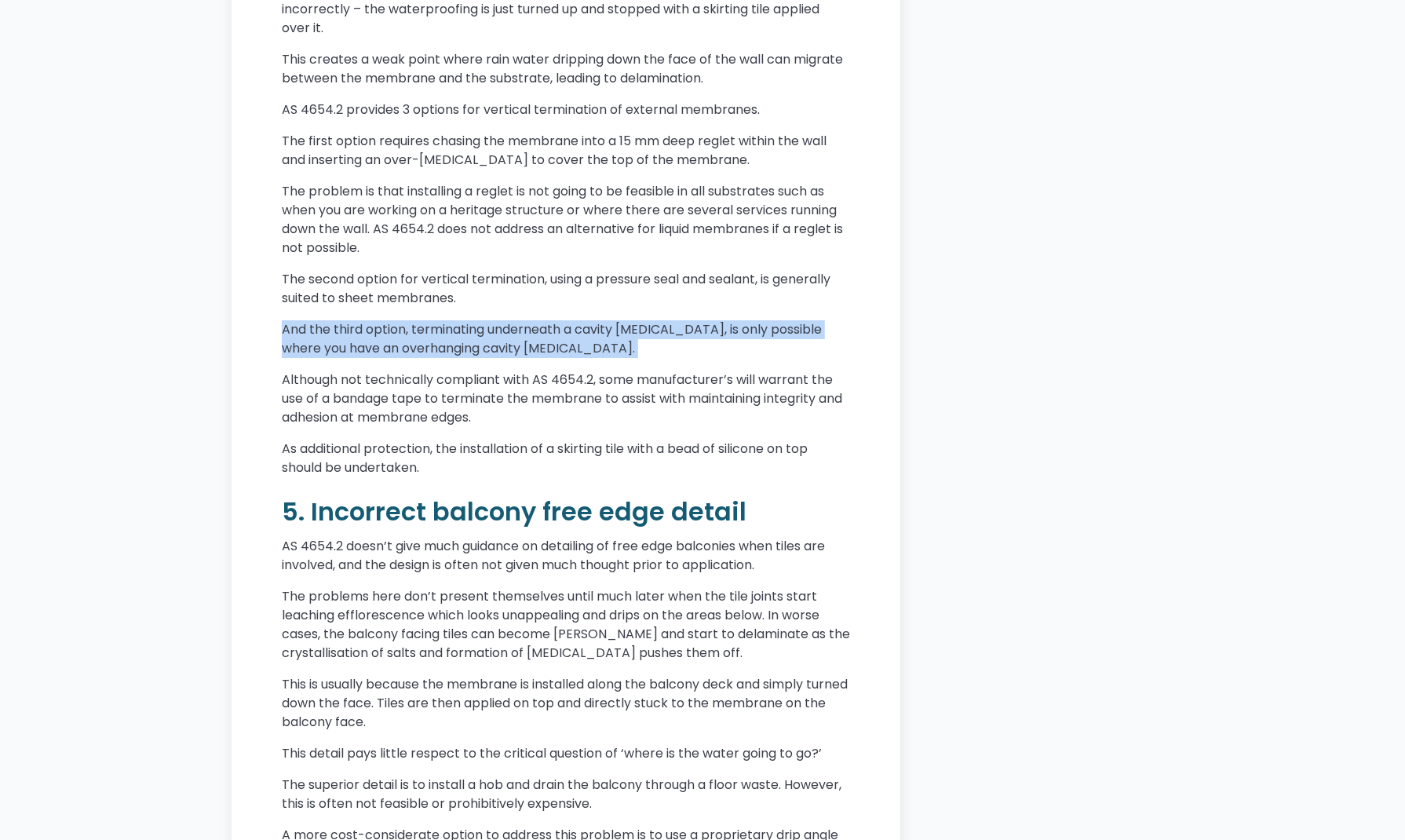
drag, startPoint x: 466, startPoint y: 382, endPoint x: 477, endPoint y: 384, distance: 11.2
click at [466, 358] on p "And the third option, terminating underneath a cavity [MEDICAL_DATA], is only p…" at bounding box center [566, 339] width 568 height 38
click at [538, 358] on p "And the third option, terminating underneath a cavity [MEDICAL_DATA], is only p…" at bounding box center [566, 339] width 568 height 38
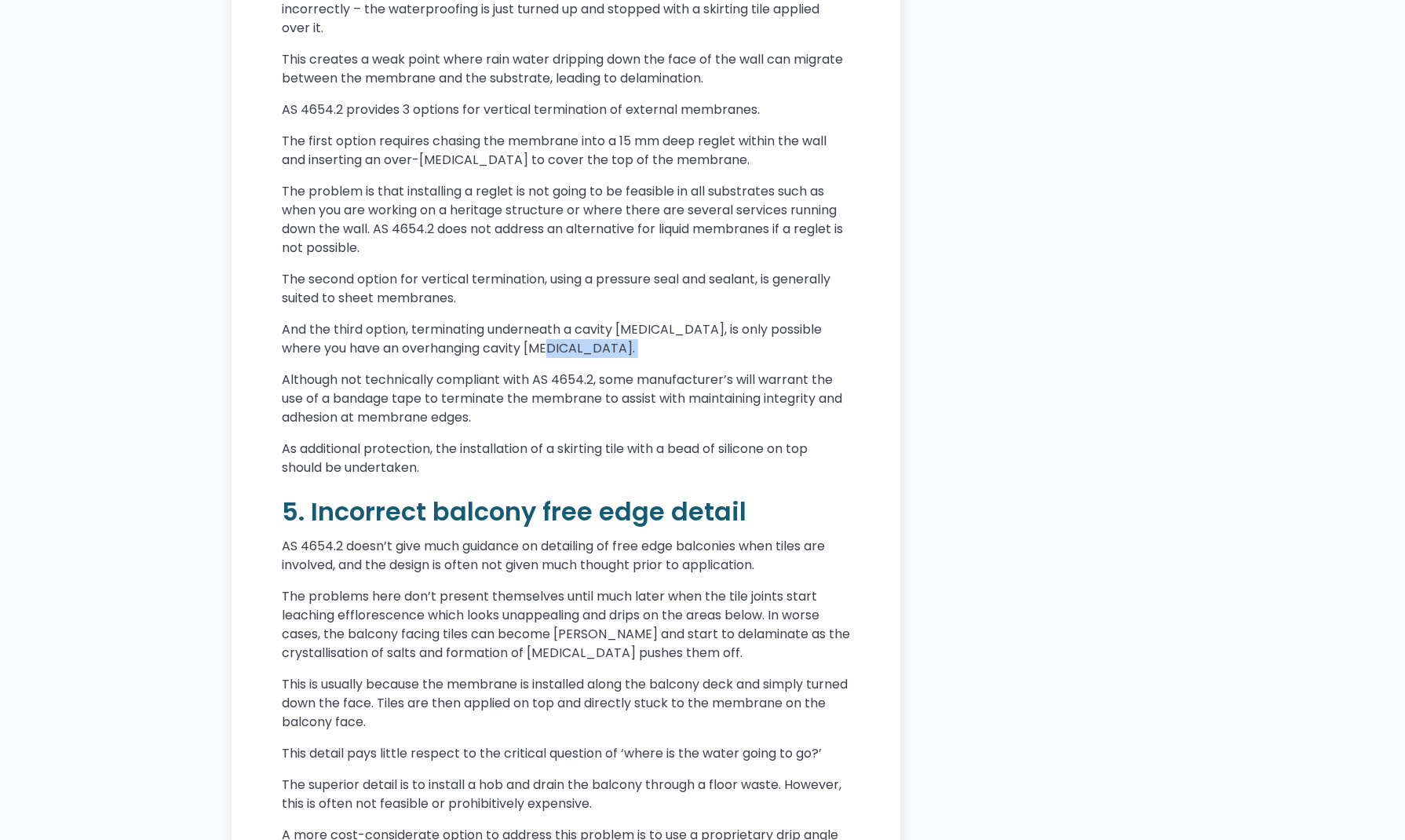
click at [537, 358] on p "And the third option, terminating underneath a cavity [MEDICAL_DATA], is only p…" at bounding box center [566, 339] width 568 height 38
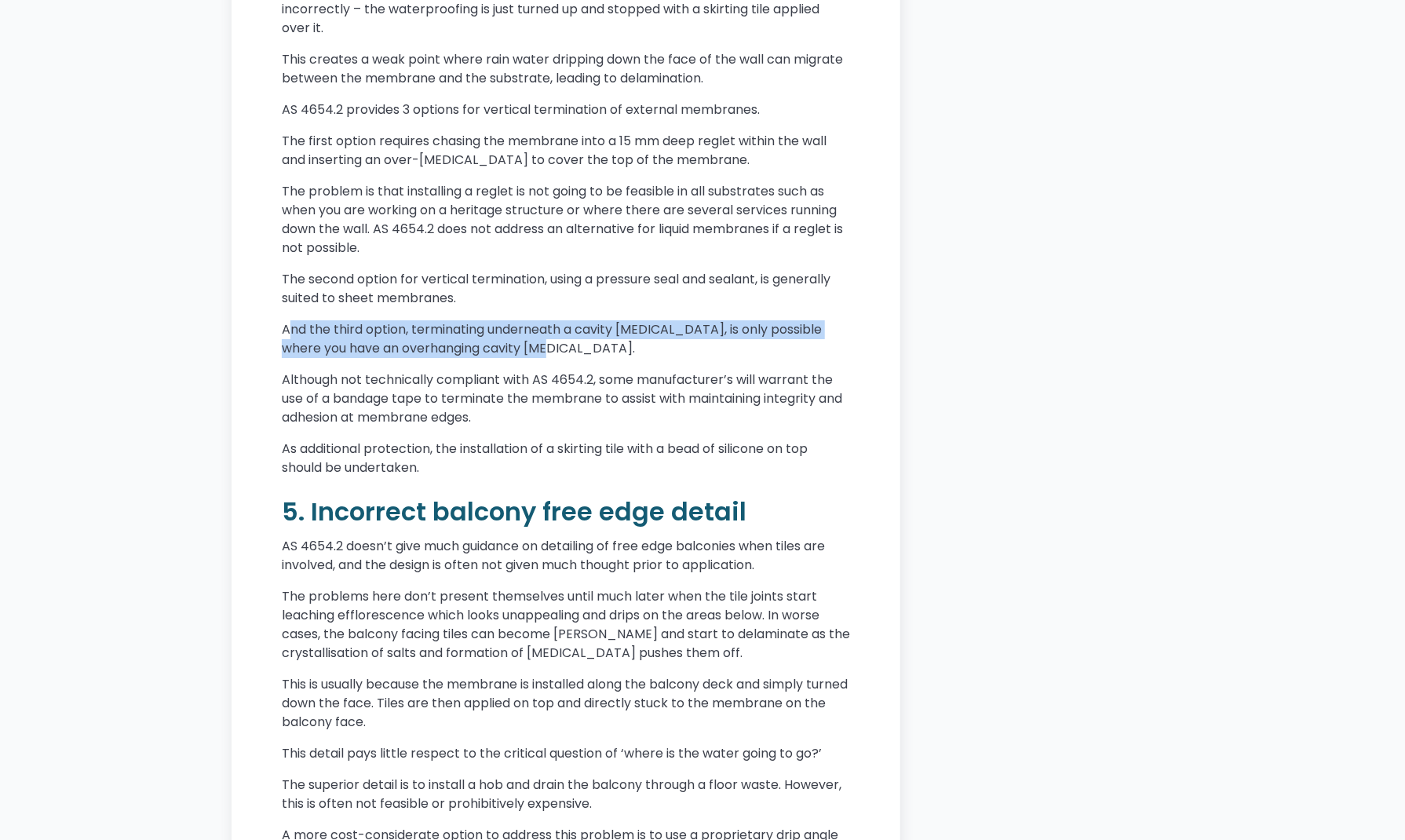
drag, startPoint x: 292, startPoint y: 368, endPoint x: 524, endPoint y: 383, distance: 232.5
click at [524, 358] on p "And the third option, terminating underneath a cavity [MEDICAL_DATA], is only p…" at bounding box center [566, 339] width 568 height 38
click at [511, 358] on p "And the third option, terminating underneath a cavity [MEDICAL_DATA], is only p…" at bounding box center [566, 339] width 568 height 38
drag, startPoint x: 459, startPoint y: 380, endPoint x: 276, endPoint y: 371, distance: 183.2
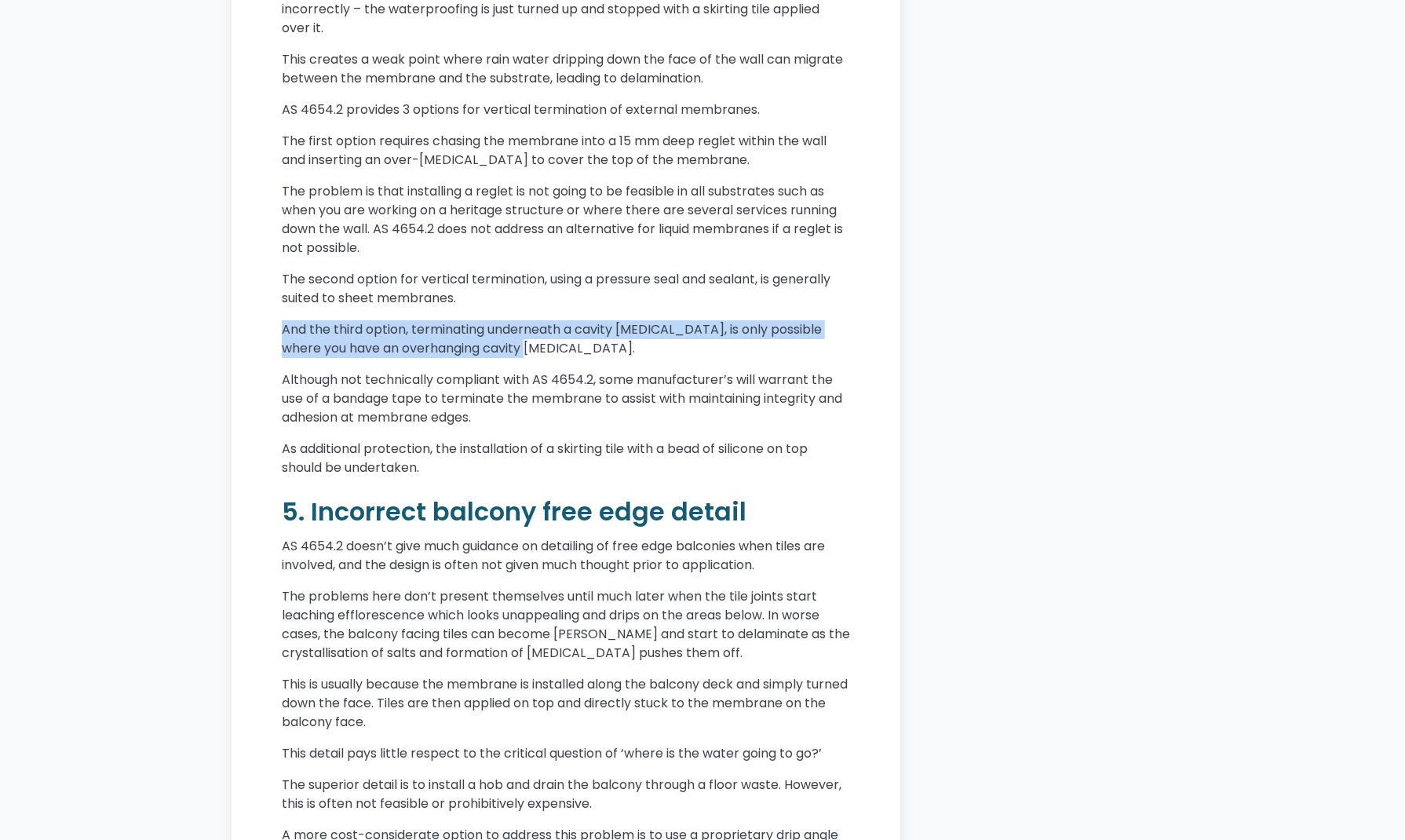
drag, startPoint x: 494, startPoint y: 391, endPoint x: 518, endPoint y: 391, distance: 24.0
click at [495, 358] on p "And the third option, terminating underneath a cavity [MEDICAL_DATA], is only p…" at bounding box center [566, 339] width 568 height 38
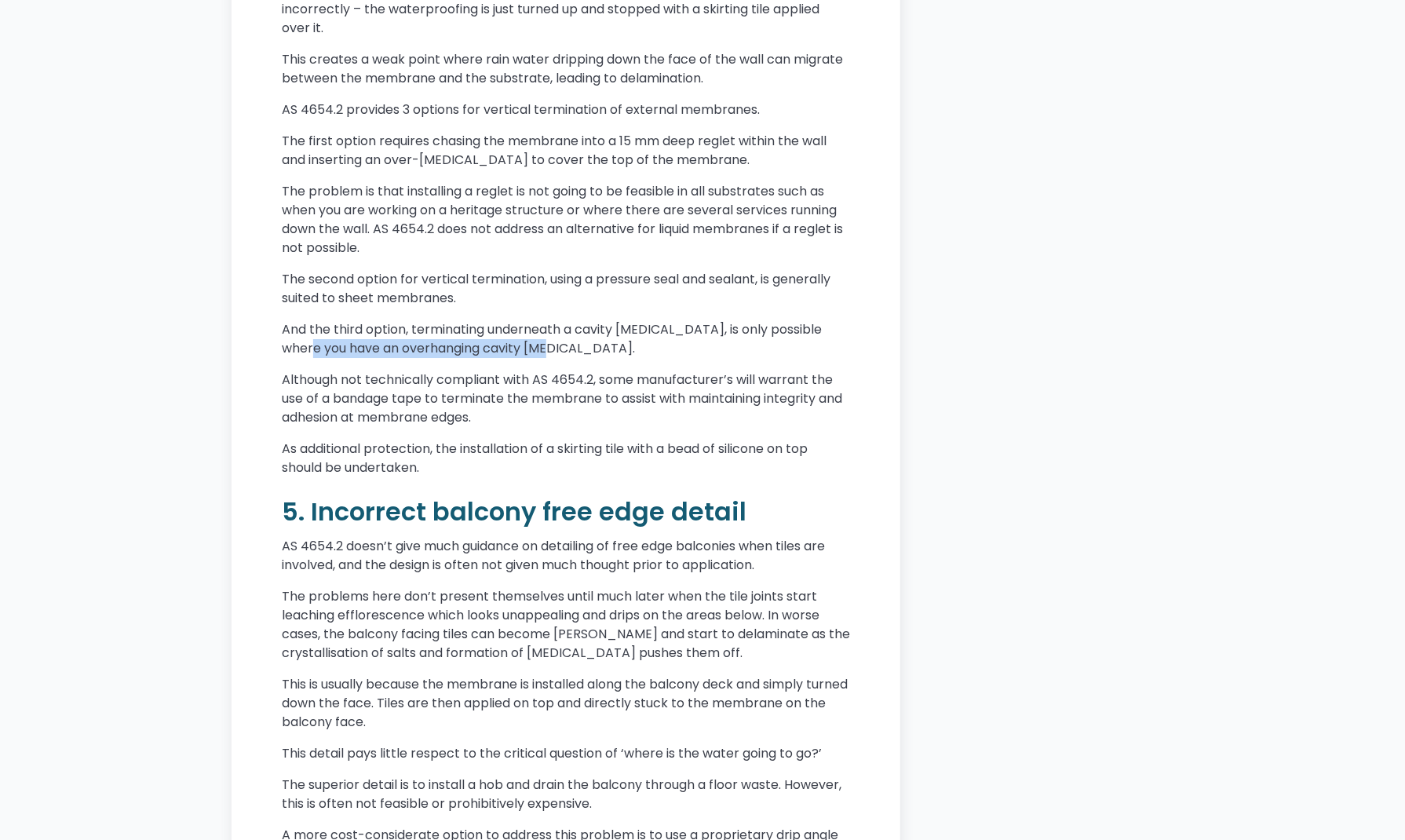
drag, startPoint x: 518, startPoint y: 391, endPoint x: 275, endPoint y: 378, distance: 243.3
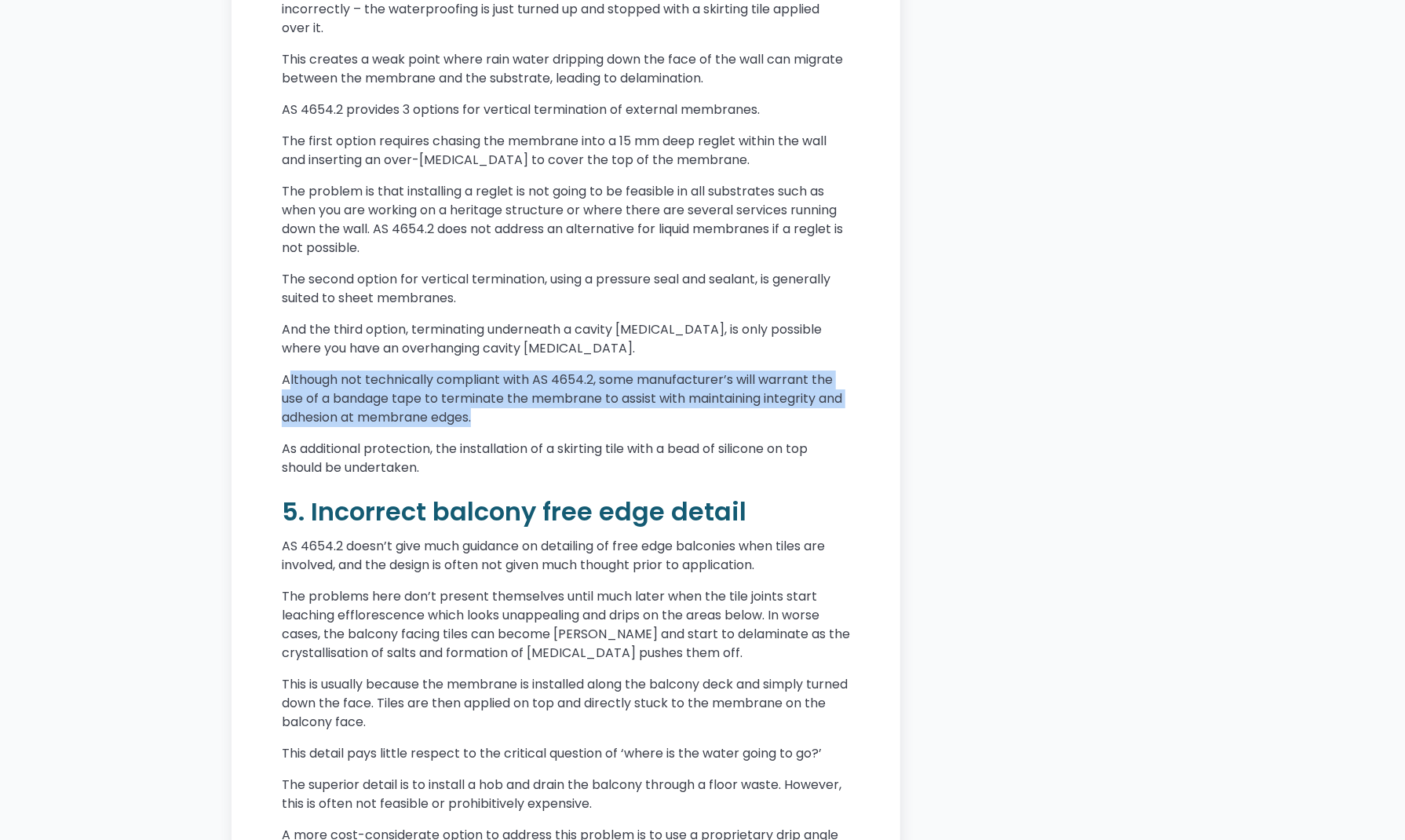
drag, startPoint x: 289, startPoint y: 412, endPoint x: 515, endPoint y: 454, distance: 229.9
click at [515, 427] on p "Although not technically compliant with AS 4654.2, some manufacturer’s will war…" at bounding box center [566, 398] width 568 height 56
drag, startPoint x: 527, startPoint y: 454, endPoint x: 261, endPoint y: 425, distance: 267.6
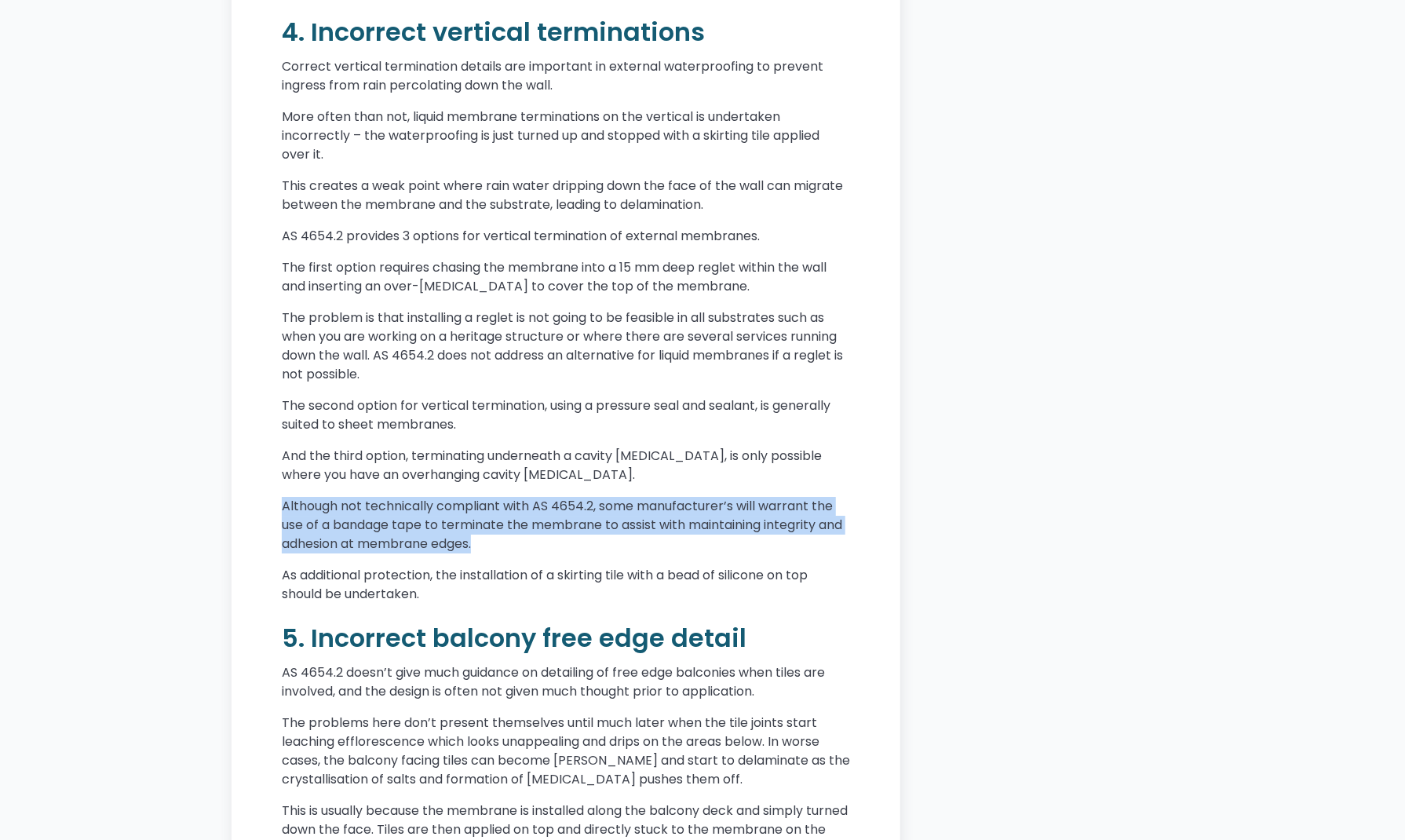
scroll to position [2825, 0]
